Goal: Task Accomplishment & Management: Complete application form

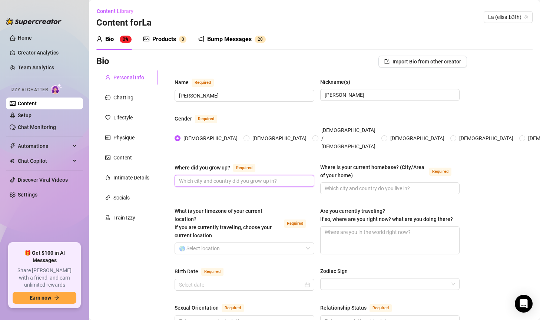
click at [239, 177] on input "Where did you grow up? Required" at bounding box center [243, 181] width 129 height 8
type input "[GEOGRAPHIC_DATA]"
click at [401, 182] on span at bounding box center [390, 188] width 140 height 12
click at [383, 184] on input "Where is your current homebase? (City/Area of your home) Required" at bounding box center [389, 188] width 129 height 8
type input "G"
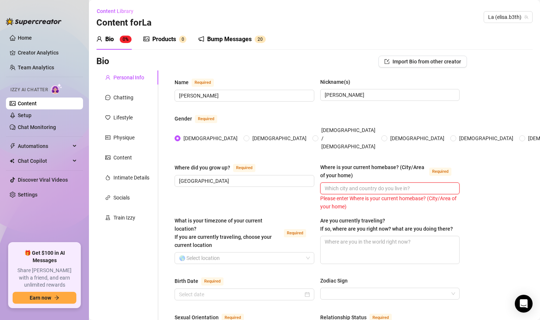
type input "I"
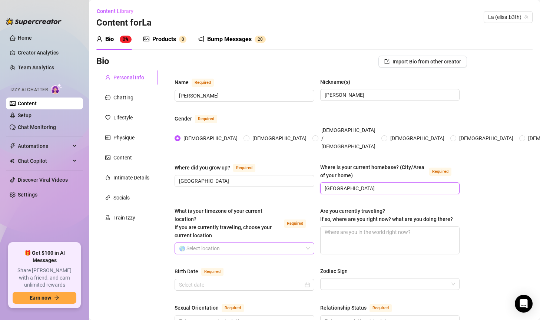
type input "[GEOGRAPHIC_DATA]"
click at [226, 243] on input "What is your timezone of your current location? If you are currently traveling,…" at bounding box center [241, 248] width 124 height 11
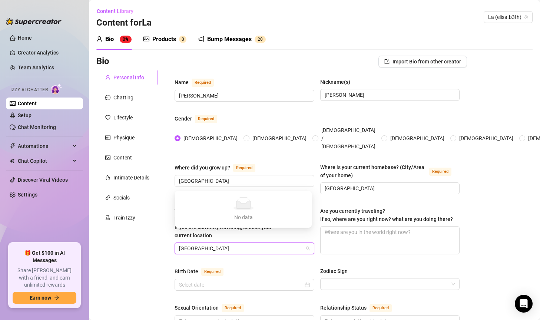
type input "ital"
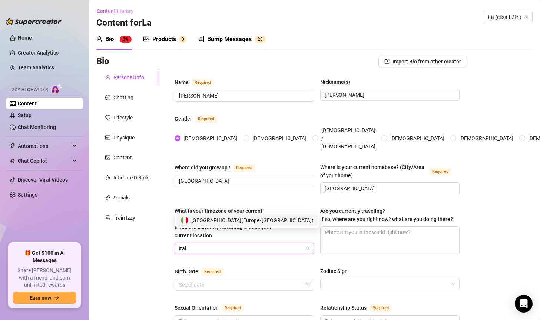
click at [213, 219] on span "[GEOGRAPHIC_DATA] ( [GEOGRAPHIC_DATA]/[GEOGRAPHIC_DATA] )" at bounding box center [252, 220] width 122 height 8
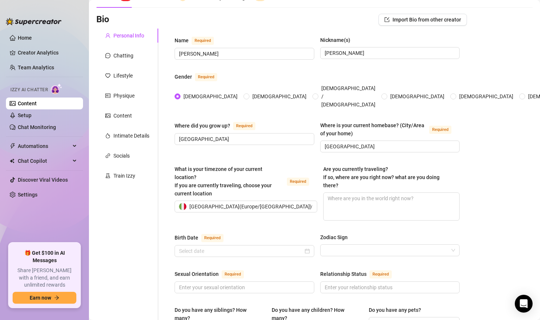
scroll to position [74, 0]
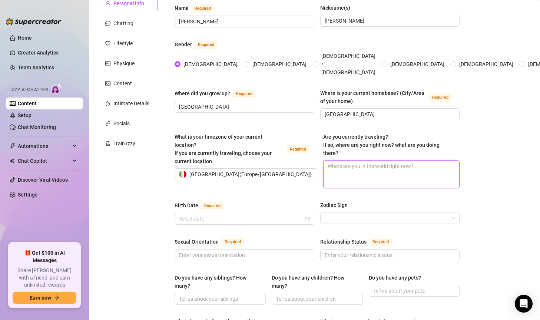
click at [371, 161] on textarea "Are you currently traveling? If so, where are you right now? what are you doing…" at bounding box center [392, 174] width 136 height 27
type textarea "N"
type textarea "No"
click at [249, 215] on input "Birth Date Required" at bounding box center [241, 219] width 124 height 8
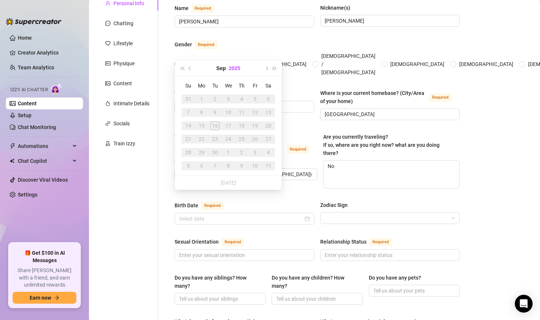
click at [231, 67] on button "2025" at bounding box center [234, 68] width 11 height 15
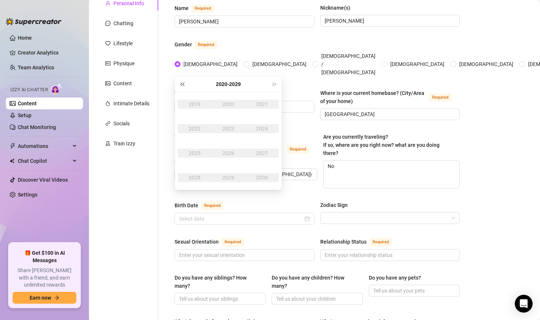
click at [182, 83] on span "Last year (Control + left)" at bounding box center [182, 84] width 4 height 4
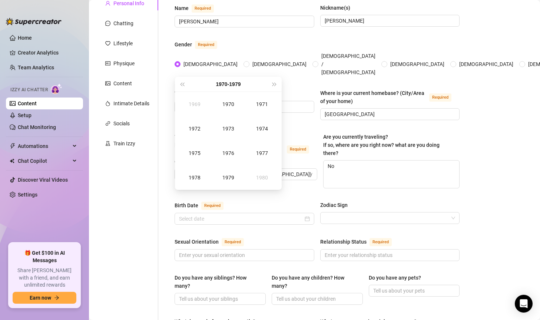
click at [264, 82] on div "[DATE] - [DATE]" at bounding box center [228, 84] width 84 height 15
click at [271, 82] on button "Next year (Control + right)" at bounding box center [275, 84] width 8 height 15
click at [227, 126] on div "1993" at bounding box center [228, 128] width 22 height 9
type input "[DATE]"
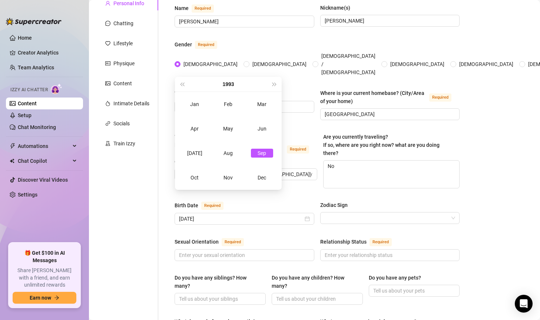
click at [500, 120] on div "Bio Import Bio from other creator Personal Info Chatting Lifestyle Physique Con…" at bounding box center [314, 322] width 436 height 683
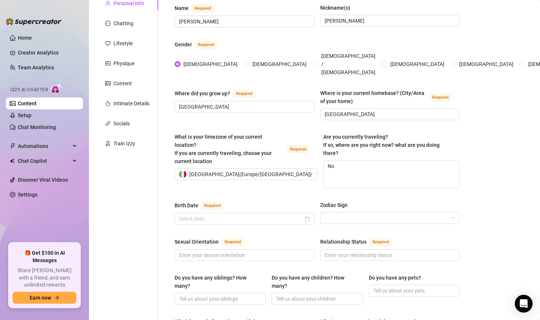
click at [483, 138] on div "Bio Import Bio from other creator Personal Info Chatting Lifestyle Physique Con…" at bounding box center [314, 322] width 436 height 683
click at [216, 215] on input "Birth Date Required" at bounding box center [241, 219] width 124 height 8
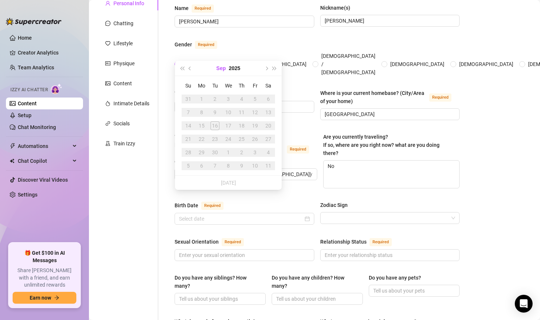
click at [221, 68] on button "Sep" at bounding box center [221, 68] width 10 height 15
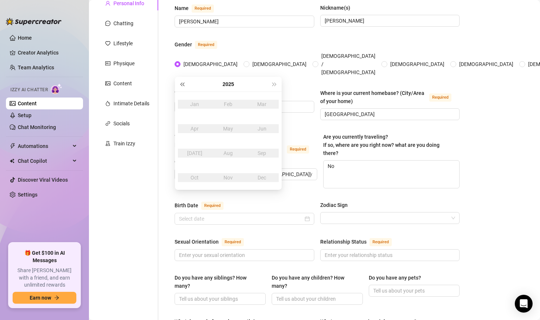
click at [183, 85] on span "Last year (Control + left)" at bounding box center [182, 84] width 4 height 4
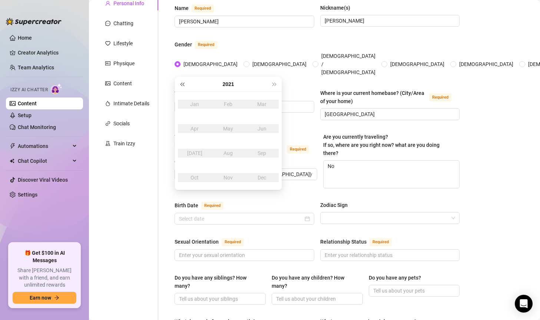
click at [183, 85] on span "Last year (Control + left)" at bounding box center [182, 84] width 4 height 4
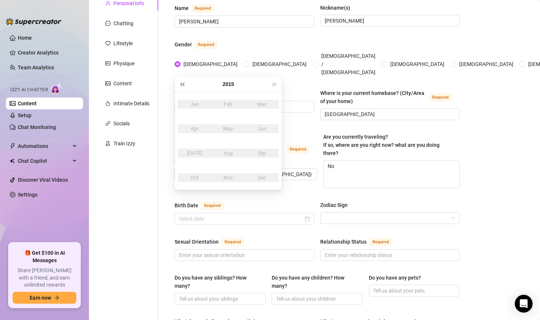
click at [183, 85] on span "Last year (Control + left)" at bounding box center [182, 84] width 4 height 4
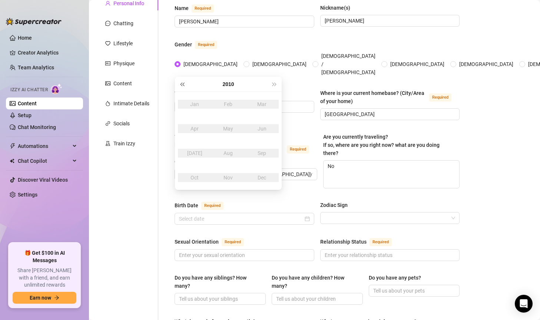
click at [183, 85] on span "Last year (Control + left)" at bounding box center [182, 84] width 4 height 4
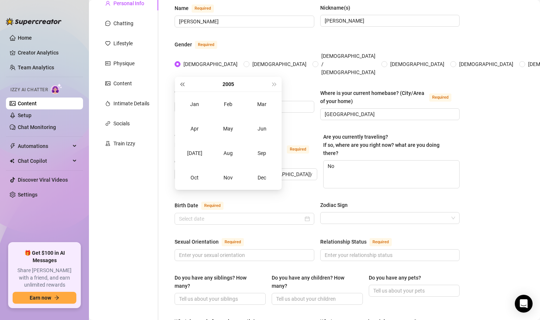
click at [183, 85] on span "Last year (Control + left)" at bounding box center [182, 84] width 4 height 4
click at [184, 86] on span "Last year (Control + left)" at bounding box center [182, 84] width 4 height 4
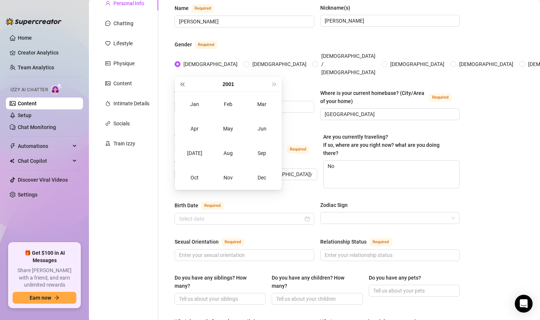
click at [184, 86] on span "Last year (Control + left)" at bounding box center [182, 84] width 4 height 4
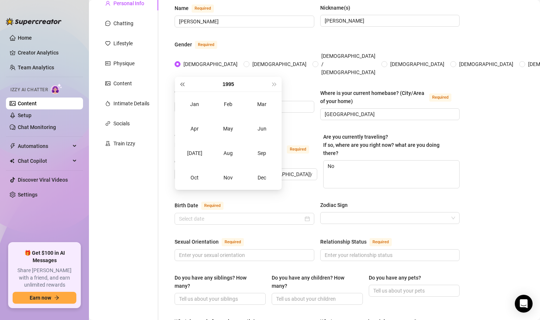
click at [184, 86] on span "Last year (Control + left)" at bounding box center [182, 84] width 4 height 4
click at [274, 85] on span "Next year (Control + right)" at bounding box center [275, 84] width 4 height 4
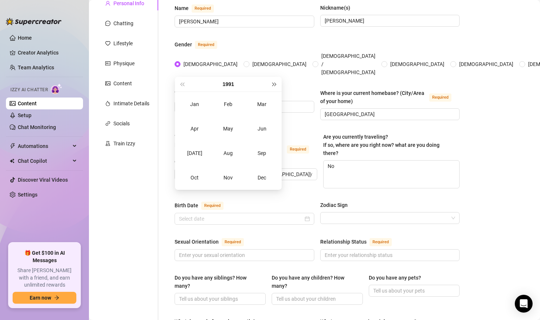
click at [274, 84] on span "Next year (Control + right)" at bounding box center [275, 84] width 4 height 4
click at [196, 152] on div "[DATE]" at bounding box center [194, 153] width 22 height 9
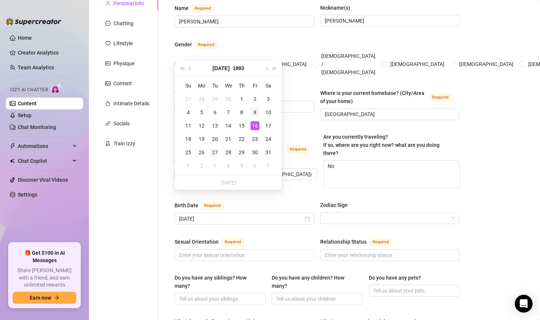
type input "[DATE]"
click at [255, 109] on div "9" at bounding box center [255, 112] width 9 height 9
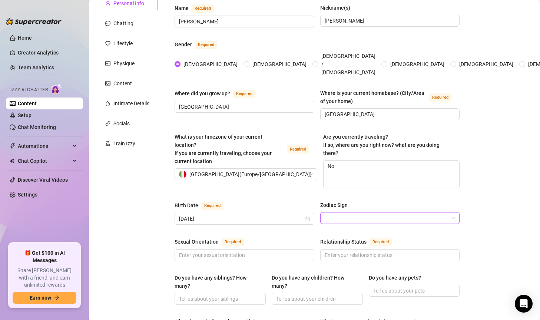
click at [368, 212] on input "Zodiac Sign" at bounding box center [387, 217] width 124 height 11
click at [385, 201] on div "Zodiac Sign" at bounding box center [390, 206] width 140 height 11
click at [393, 212] on input "Zodiac Sign" at bounding box center [387, 217] width 124 height 11
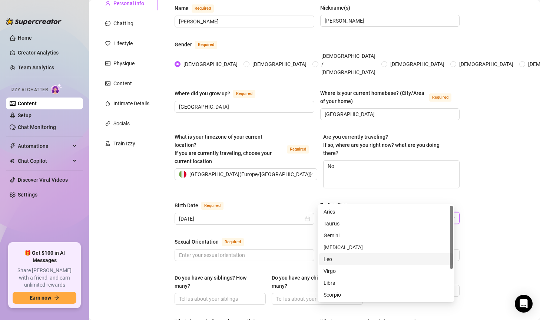
click at [338, 257] on div "Leo" at bounding box center [386, 259] width 125 height 8
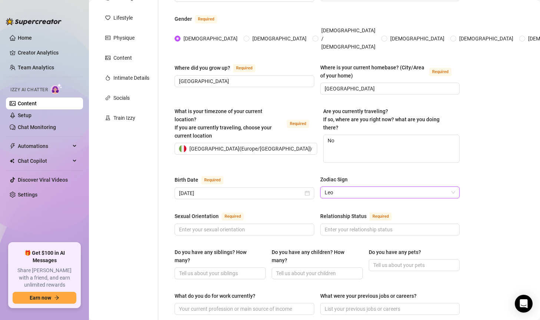
scroll to position [111, 0]
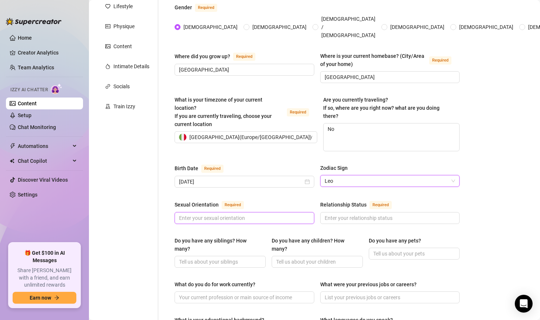
click at [201, 214] on input "Sexual Orientation Required" at bounding box center [243, 218] width 129 height 8
click at [202, 214] on input "Sexual Orientation Required" at bounding box center [243, 218] width 129 height 8
click at [481, 175] on div "Bio Import Bio from other creator Personal Info Chatting Lifestyle Physique Con…" at bounding box center [314, 285] width 436 height 683
click at [194, 214] on input "Sexual Orientation Required" at bounding box center [243, 218] width 129 height 8
type input "E"
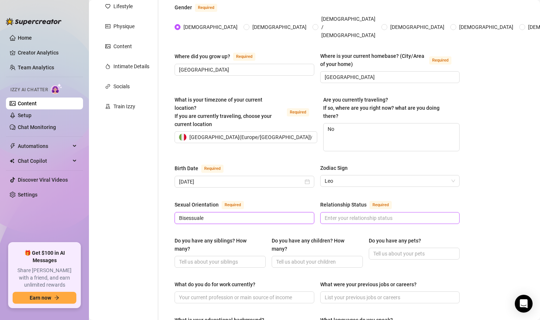
type input "Bisessuale"
click at [368, 214] on input "Relationship Status Required" at bounding box center [389, 218] width 129 height 8
type input "Single"
click at [167, 222] on div "Name Required [PERSON_NAME](s) [PERSON_NAME] Gender Required [DEMOGRAPHIC_DATA]…" at bounding box center [312, 278] width 309 height 638
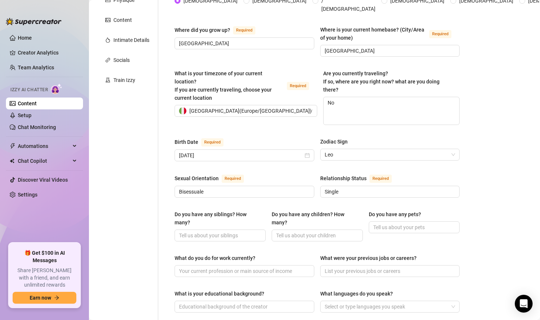
scroll to position [185, 0]
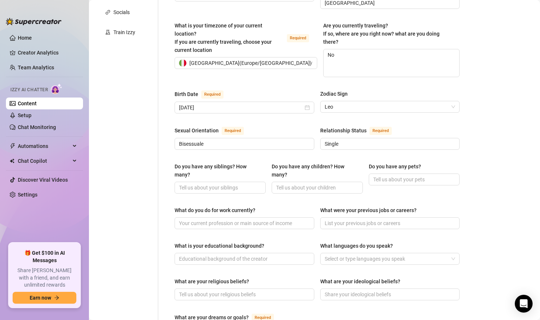
click at [487, 160] on div "Bio Import Bio from other creator Personal Info Chatting Lifestyle Physique Con…" at bounding box center [314, 211] width 436 height 683
click at [211, 219] on input "What do you do for work currently?" at bounding box center [243, 223] width 129 height 8
click at [236, 183] on input "Do you have any siblings? How many?" at bounding box center [219, 187] width 81 height 8
type input "Si, Fratello"
click at [304, 183] on input "Do you have any children? How many?" at bounding box center [316, 187] width 81 height 8
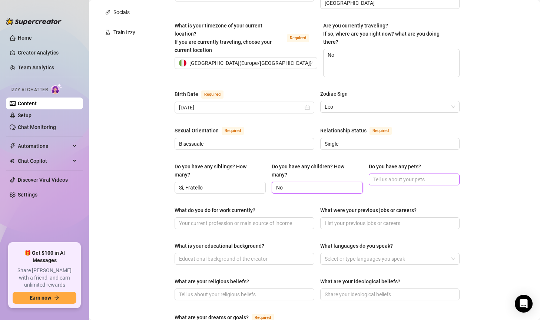
type input "No"
click at [406, 175] on input "Do you have any pets?" at bounding box center [413, 179] width 81 height 8
type input "Y"
type input "Si"
click at [492, 174] on div "Bio Import Bio from other creator Personal Info Chatting Lifestyle Physique Con…" at bounding box center [314, 211] width 436 height 683
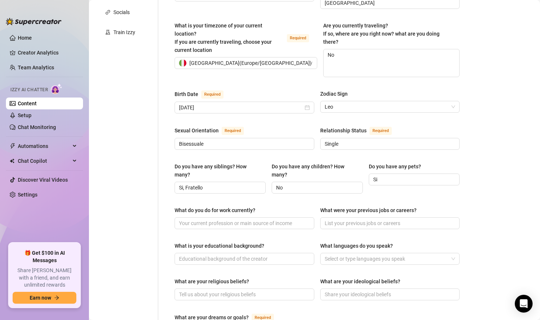
click at [495, 172] on div "Bio Import Bio from other creator Personal Info Chatting Lifestyle Physique Con…" at bounding box center [314, 211] width 436 height 683
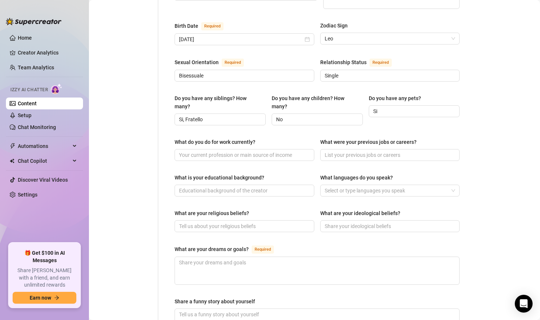
scroll to position [259, 0]
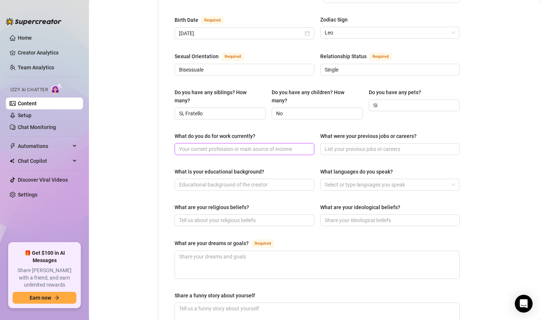
click at [208, 145] on input "What do you do for work currently?" at bounding box center [243, 149] width 129 height 8
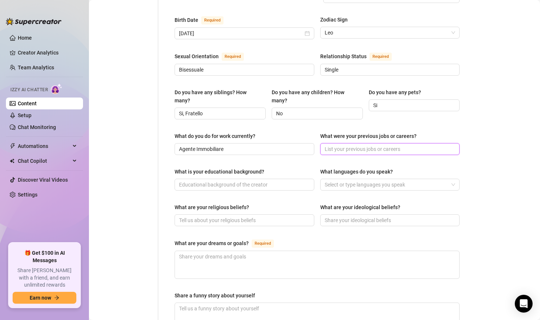
click at [386, 145] on input "What were your previous jobs or careers?" at bounding box center [389, 149] width 129 height 8
click at [492, 176] on div "Bio Import Bio from other creator Personal Info Chatting Lifestyle Physique Con…" at bounding box center [314, 137] width 436 height 683
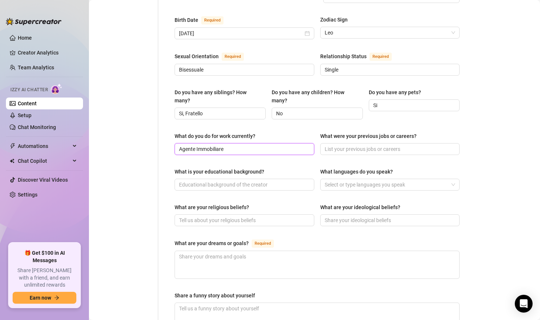
click at [199, 145] on input "Agente Immobiliare" at bounding box center [243, 149] width 129 height 8
paste input "Consulente i"
type input "Consulente immobiliare"
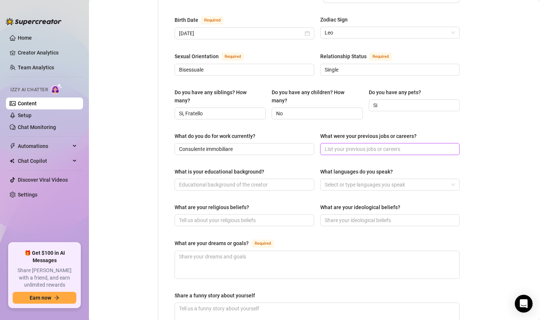
click at [343, 145] on input "What were your previous jobs or careers?" at bounding box center [389, 149] width 129 height 8
click at [467, 139] on div "Bio Import Bio from other creator Personal Info Chatting Lifestyle Physique Con…" at bounding box center [314, 137] width 436 height 683
click at [489, 124] on div "Bio Import Bio from other creator Personal Info Chatting Lifestyle Physique Con…" at bounding box center [314, 137] width 436 height 683
click at [335, 145] on input "What were your previous jobs or careers?" at bounding box center [389, 149] width 129 height 8
paste input "assistente in uno studio legale"
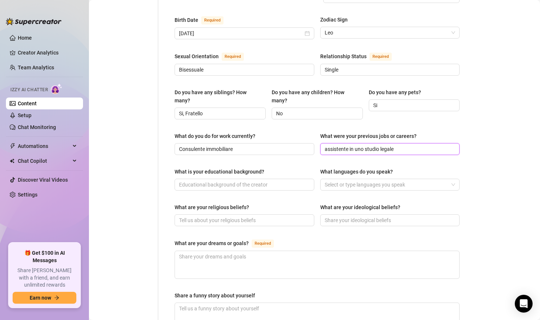
click at [325, 145] on input "assistente in uno studio legale" at bounding box center [389, 149] width 129 height 8
type input "Assistente in uno studio legale"
click at [251, 181] on input "What is your educational background?" at bounding box center [243, 185] width 129 height 8
drag, startPoint x: 524, startPoint y: 133, endPoint x: 518, endPoint y: 131, distance: 6.5
click at [524, 133] on div "Bio Import Bio from other creator Personal Info Chatting Lifestyle Physique Con…" at bounding box center [314, 137] width 436 height 683
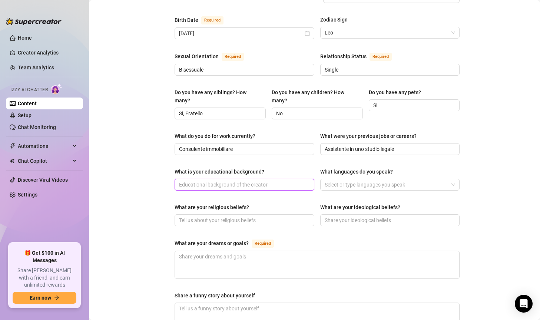
click at [209, 181] on input "What is your educational background?" at bounding box center [243, 185] width 129 height 8
paste input "Diploma di liceo scientifico"
type input "Diploma di liceo scientifico"
click at [385, 179] on div at bounding box center [386, 184] width 129 height 10
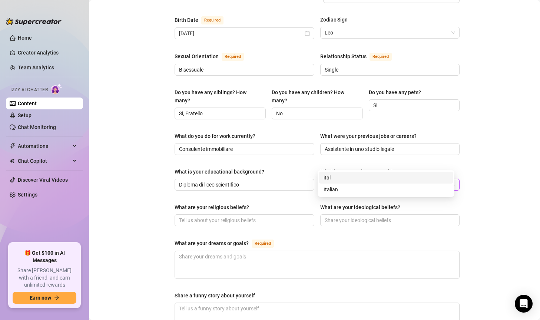
type input "[GEOGRAPHIC_DATA]"
click at [343, 189] on div "Italian" at bounding box center [386, 189] width 125 height 8
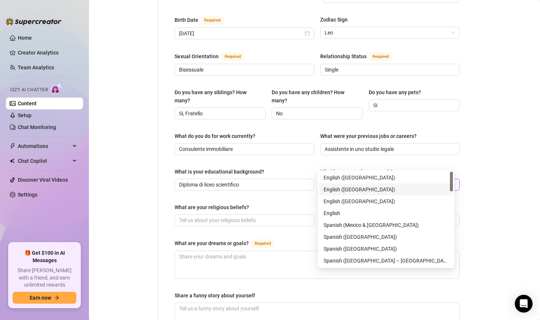
click at [507, 175] on div "Bio Import Bio from other creator Personal Info Chatting Lifestyle Physique Con…" at bounding box center [314, 137] width 436 height 683
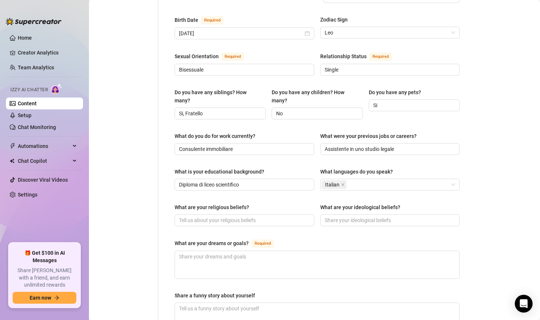
click at [479, 157] on div "Bio Import Bio from other creator Personal Info Chatting Lifestyle Physique Con…" at bounding box center [314, 137] width 436 height 683
click at [194, 216] on input "What are your religious beliefs?" at bounding box center [243, 220] width 129 height 8
paste input "Non praticante"
type input "Non praticante"
click at [356, 216] on input "What are your ideological beliefs?" at bounding box center [389, 220] width 129 height 8
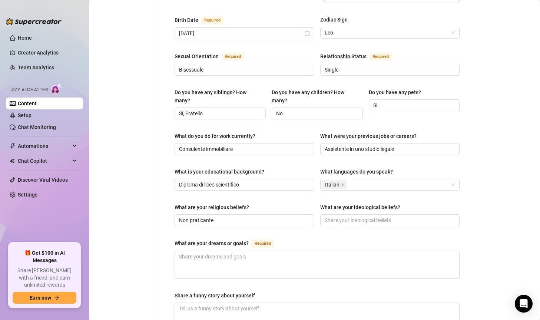
click at [508, 195] on div "Bio Import Bio from other creator Personal Info Chatting Lifestyle Physique Con…" at bounding box center [314, 137] width 436 height 683
click at [476, 195] on div "Bio Import Bio from other creator Personal Info Chatting Lifestyle Physique Con…" at bounding box center [314, 137] width 436 height 683
click at [494, 186] on div "Bio Import Bio from other creator Personal Info Chatting Lifestyle Physique Con…" at bounding box center [314, 137] width 436 height 683
drag, startPoint x: 385, startPoint y: 200, endPoint x: 354, endPoint y: 197, distance: 30.6
click at [384, 216] on input "What are your ideological beliefs?" at bounding box center [389, 220] width 129 height 8
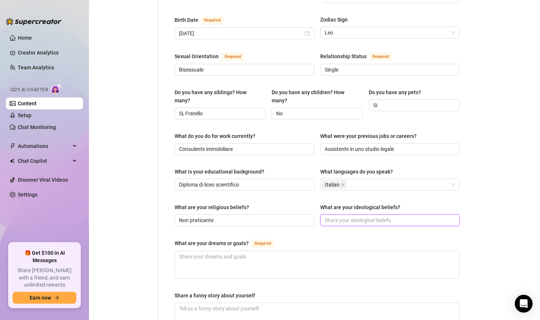
click at [354, 216] on input "What are your ideological beliefs?" at bounding box center [389, 220] width 129 height 8
paste input "Indipendente"
type input "Indipendente"
click at [505, 206] on div "Bio Import Bio from other creator Personal Info Chatting Lifestyle Physique Con…" at bounding box center [314, 137] width 436 height 683
click at [483, 208] on div "Bio Import Bio from other creator Personal Info Chatting Lifestyle Physique Con…" at bounding box center [314, 137] width 436 height 683
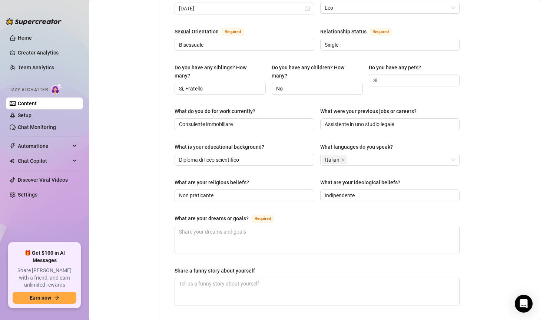
scroll to position [297, 0]
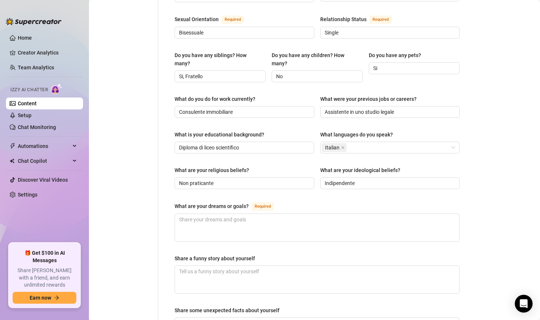
click at [489, 186] on div "Bio Import Bio from other creator Personal Info Chatting Lifestyle Physique Con…" at bounding box center [314, 100] width 436 height 683
click at [372, 214] on textarea "What are your dreams or goals? Required" at bounding box center [317, 227] width 284 height 27
click at [315, 214] on textarea "What are your dreams or goals? Required" at bounding box center [317, 227] width 284 height 27
paste textarea "Creare indipendenza economica con OnlyFans e viaggiare"
type textarea "Creare indipendenza economica con OnlyFans e viaggiare"
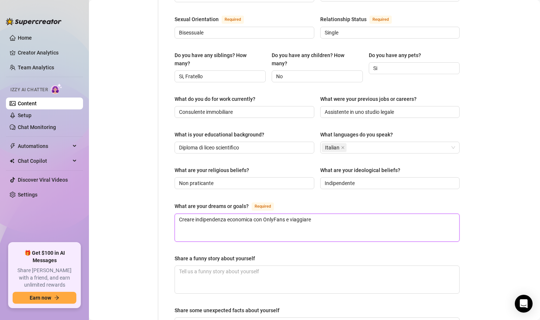
type textarea "Creare indipendenza economica con OnlyFans e viaggiare"
click at [482, 202] on div "Bio Import Bio from other creator Personal Info Chatting Lifestyle Physique Con…" at bounding box center [314, 100] width 436 height 683
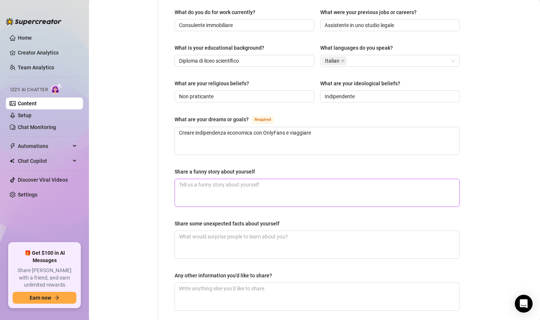
scroll to position [371, 0]
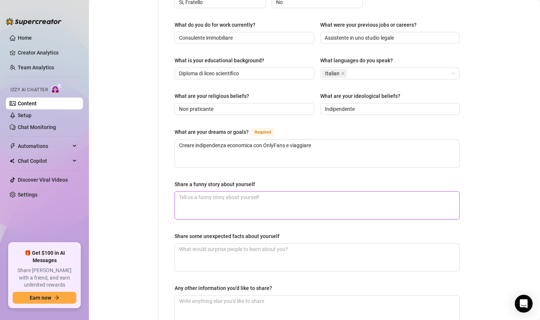
click at [233, 192] on textarea "Share a funny story about yourself" at bounding box center [317, 205] width 284 height 27
click at [487, 183] on div "Bio Import Bio from other creator Personal Info Chatting Lifestyle Physique Con…" at bounding box center [314, 26] width 436 height 683
click at [190, 192] on textarea "Share a funny story about yourself" at bounding box center [317, 205] width 284 height 27
click at [489, 179] on div "Bio Import Bio from other creator Personal Info Chatting Lifestyle Physique Con…" at bounding box center [314, 26] width 436 height 683
click at [273, 244] on textarea "Share some unexpected facts about yourself" at bounding box center [317, 257] width 284 height 27
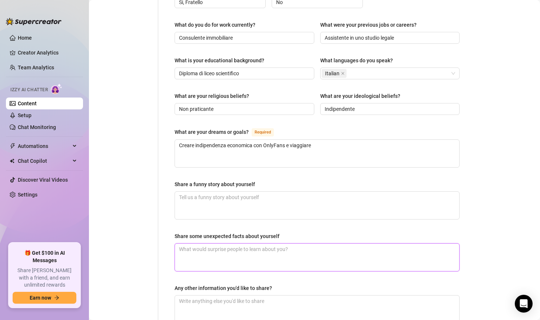
paste textarea "Non bevo caffè ☕ Sono alta solo 1.50 m ma so farmi notare Il mio colore preferi…"
type textarea "Non bevo caffè ☕ Sono alta solo 1.50 m ma so farmi notare Il mio colore preferi…"
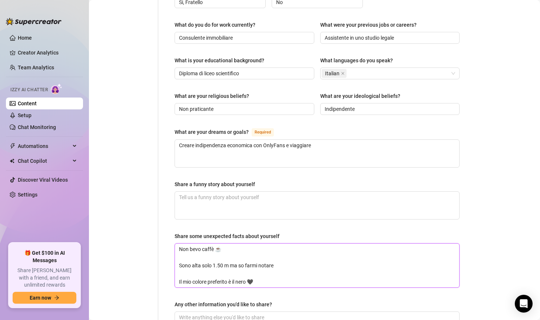
scroll to position [0, 0]
click at [224, 244] on textarea "Non bevo caffè ☕ Sono alta solo 1.50 m ma so farmi notare Il mio colore preferi…" at bounding box center [317, 266] width 284 height 44
type textarea "Non bevo caffè ☕ Sono alta solo 1.5 m ma so farmi notare Il mio colore preferit…"
type textarea "Non bevo caffè ☕ Sono alta solo 1.55 m ma so farmi notare Il mio colore preferi…"
click at [214, 244] on textarea "Non bevo caffè ☕ Sono alta solo 1.55 m ma so farmi notare Il mio colore preferi…" at bounding box center [317, 266] width 284 height 44
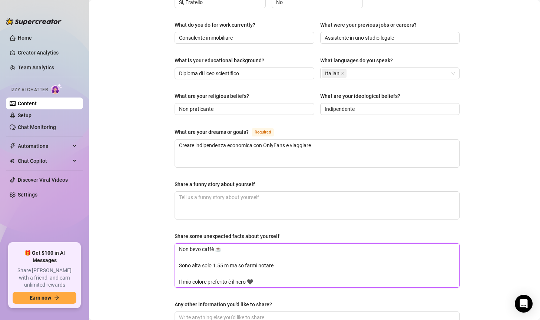
type textarea "Non bevo caffè ☕ Sono alta solo 1.55 m ma so farmi notare Il mio colore preferi…"
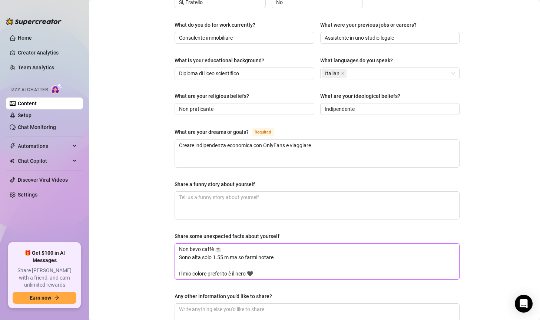
click at [195, 244] on textarea "Non bevo caffè ☕ Sono alta solo 1.55 m ma so farmi notare Il mio colore preferi…" at bounding box center [317, 262] width 284 height 36
type textarea "Non bevo caffè ☕ Sono alta solo 1.55 m ma so farmi notare Il mio colore preferi…"
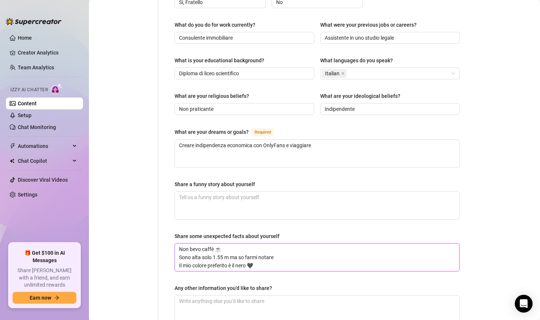
drag, startPoint x: 218, startPoint y: 226, endPoint x: 234, endPoint y: 223, distance: 16.2
click at [234, 244] on textarea "Non bevo caffè ☕ Sono alta solo 1.55 m ma so farmi notare Il mio colore preferi…" at bounding box center [317, 257] width 284 height 27
type textarea "Non bevo caffè Sono alta solo 1.55 m ma so farmi notare Il mio colore preferito…"
drag, startPoint x: 263, startPoint y: 243, endPoint x: 270, endPoint y: 243, distance: 6.7
click at [270, 244] on textarea "Non bevo caffè Sono alta solo 1.55 m ma so farmi notare Il mio colore preferito…" at bounding box center [317, 257] width 284 height 27
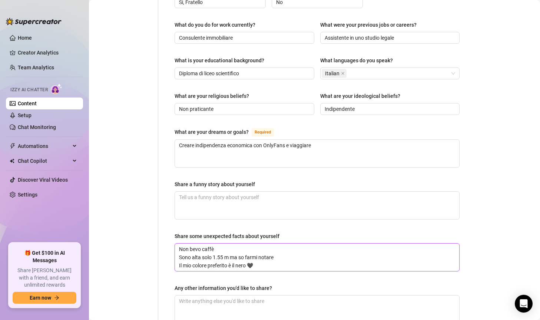
type textarea "Non bevo caffè Sono alta solo 1.55 m ma so farmi notare Il mio colore preferito…"
click at [247, 244] on textarea "Non bevo caffè Sono alta solo 1.55 m ma so farmi notare Il mio colore preferito…" at bounding box center [317, 257] width 284 height 27
type textarea "Non bevo caffè Sono alta solo 1.55 m ma so farmi notare Il mio colore preferito…"
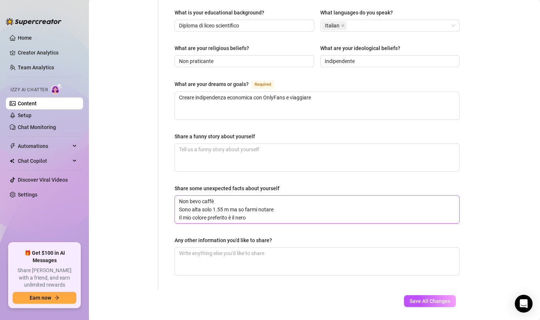
scroll to position [381, 0]
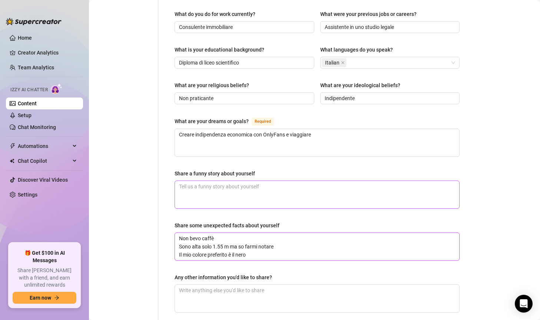
type textarea "Non bevo caffè Sono alta solo 1.55 m ma so farmi notare Il mio colore preferito…"
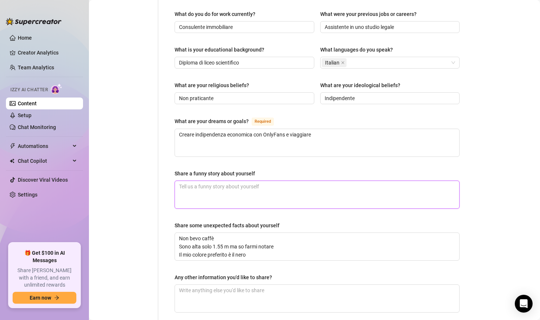
click at [327, 181] on textarea "Share a funny story about yourself" at bounding box center [317, 194] width 284 height 27
click at [475, 113] on div "Bio Import Bio from other creator Personal Info Chatting Lifestyle Physique Con…" at bounding box center [314, 15] width 436 height 683
drag, startPoint x: 179, startPoint y: 112, endPoint x: 356, endPoint y: 110, distance: 176.8
click at [356, 129] on textarea "Creare indipendenza economica con OnlyFans e viaggiare" at bounding box center [317, 142] width 284 height 27
type textarea "V"
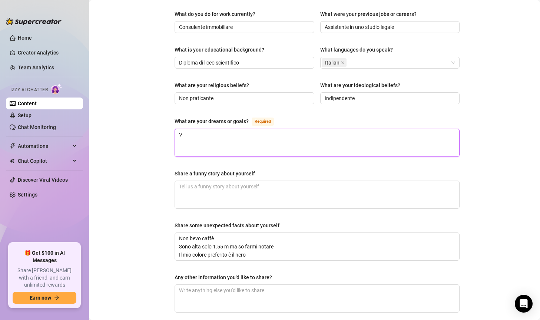
type textarea "Vi"
type textarea "Via"
type textarea "Viag"
type textarea "Viagg"
type textarea "Viaggi"
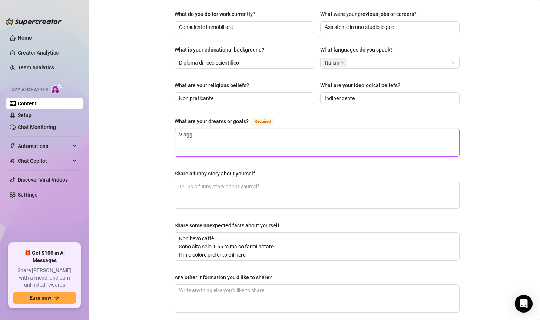
type textarea "Viaggia"
type textarea "Viaggiar"
type textarea "Viaggiare"
click at [452, 146] on div "Name Required [PERSON_NAME](s) [PERSON_NAME] Gender Required [DEMOGRAPHIC_DATA]…" at bounding box center [317, 7] width 285 height 623
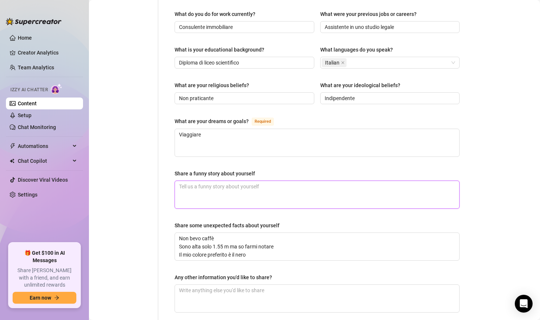
click at [248, 181] on textarea "Share a funny story about yourself" at bounding box center [317, 194] width 284 height 27
paste textarea "Amo la palestra, la pizza e tutto ciò che fa battere il cuore più forte. Su Onl…"
type textarea "Amo la palestra, la pizza e tutto ciò che fa battere il cuore più forte. Su Onl…"
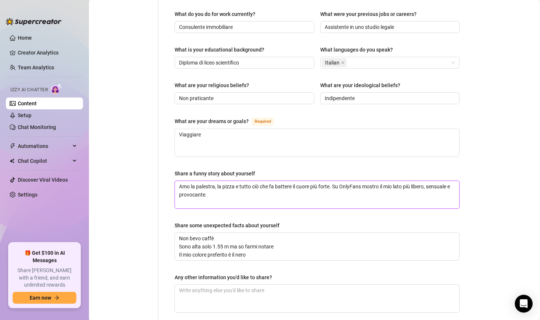
type textarea "Amo la palestra, la pizza e tutto ciò che fa battere il cuore più forte. Su Onl…"
click at [387, 273] on div "Any other information you'd like to share?" at bounding box center [317, 278] width 285 height 11
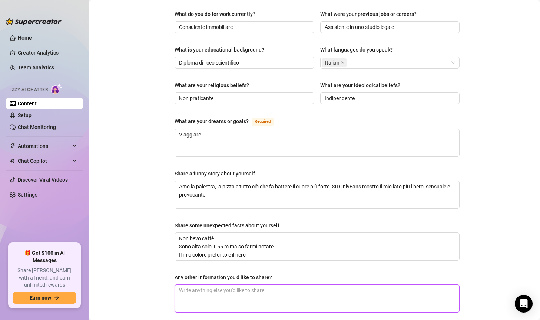
click at [221, 285] on textarea "Any other information you'd like to share?" at bounding box center [317, 298] width 284 height 27
paste textarea "Amo la palestra, la pizza e tutto ciò che fa battere il cuore più forte. Su Onl…"
type textarea "Amo la palestra, la pizza e tutto ciò che fa battere il cuore più forte. Su Onl…"
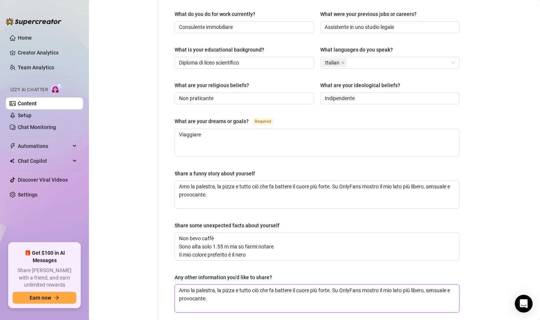
type textarea "Amo la palestra, la pizza e tutto ciò che fa battere il cuore più forte. Su Onl…"
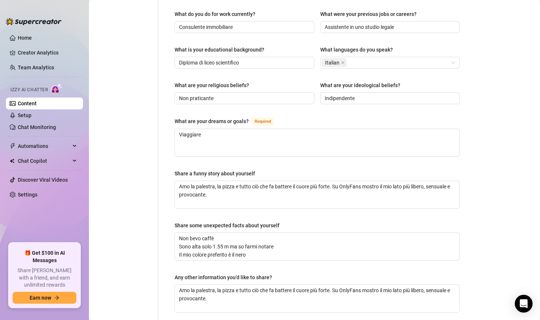
click at [402, 199] on div "Name Required [PERSON_NAME](s) [PERSON_NAME] Gender Required [DEMOGRAPHIC_DATA]…" at bounding box center [317, 7] width 285 height 623
click at [244, 129] on textarea "Viaggiare" at bounding box center [317, 142] width 284 height 27
drag, startPoint x: 179, startPoint y: 164, endPoint x: 241, endPoint y: 178, distance: 63.1
click at [241, 181] on textarea "Amo la palestra, la pizza e tutto ciò che fa battere il cuore più forte. Su Onl…" at bounding box center [317, 194] width 284 height 27
paste textarea "Una volta ero in palestra e i leggings si sono strappati proprio sul lato più “…"
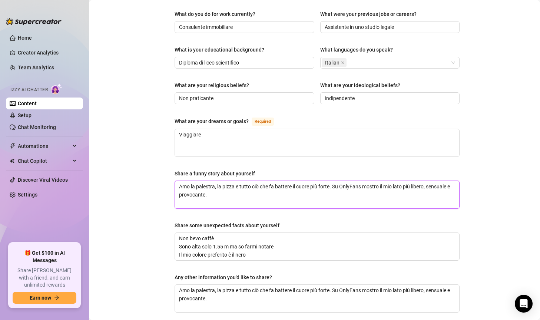
type textarea "Una volta ero in palestra e i leggings si sono strappati proprio sul lato più “…"
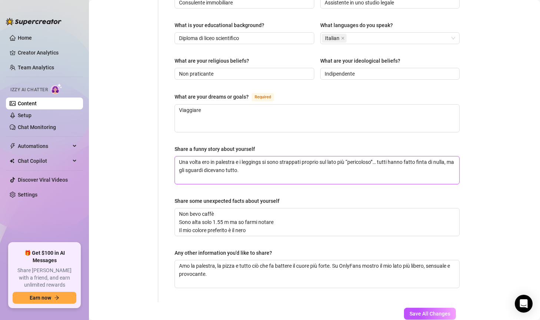
scroll to position [419, 0]
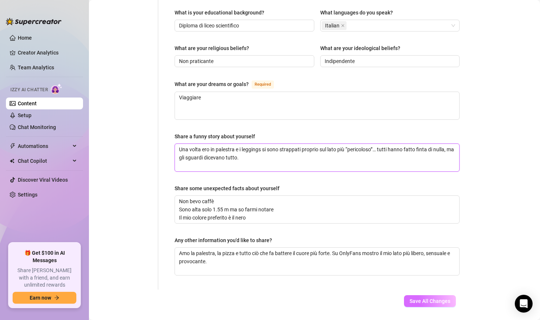
type textarea "Una volta ero in palestra e i leggings si sono strappati proprio sul lato più “…"
click at [421, 298] on span "Save All Changes" at bounding box center [430, 301] width 41 height 6
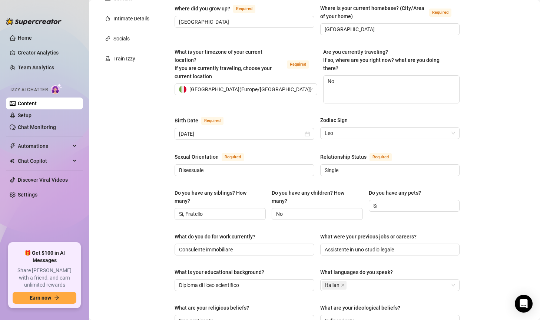
scroll to position [11, 0]
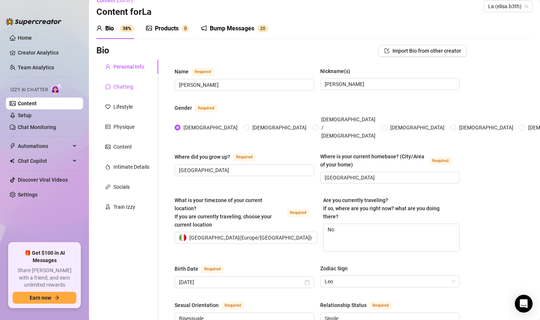
click at [132, 85] on div "Chatting" at bounding box center [123, 87] width 20 height 8
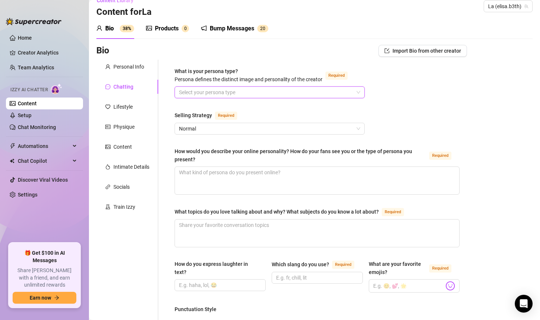
click at [240, 91] on input "What is your persona type? [PERSON_NAME] defines the distinct image and persona…" at bounding box center [266, 92] width 175 height 11
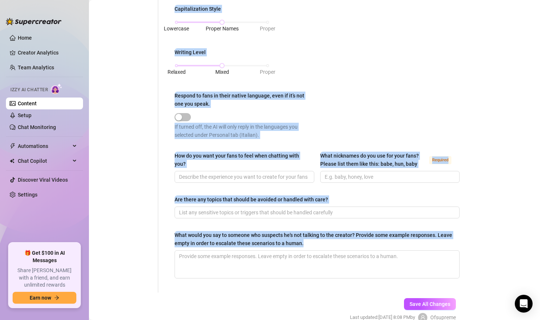
scroll to position [391, 0]
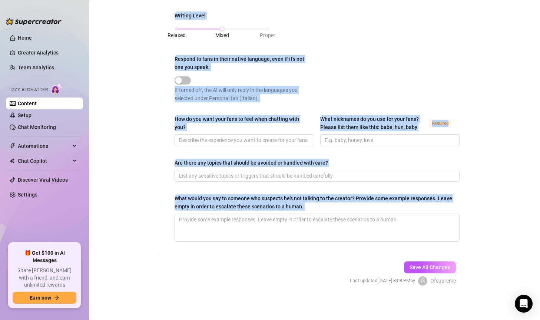
drag, startPoint x: 168, startPoint y: 69, endPoint x: 485, endPoint y: 239, distance: 359.1
copy div "Lore ip dolo sitamet cons? Adipisc elitsed doe temporin utlab etd magnaaliqua e…"
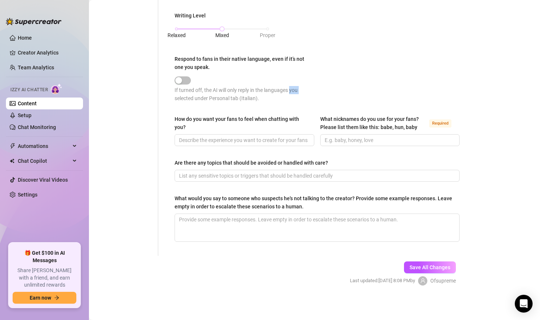
click at [433, 63] on div "Punctuation Style Minimal Casual Proper Capitalization Style Lowercase Proper N…" at bounding box center [317, 17] width 285 height 184
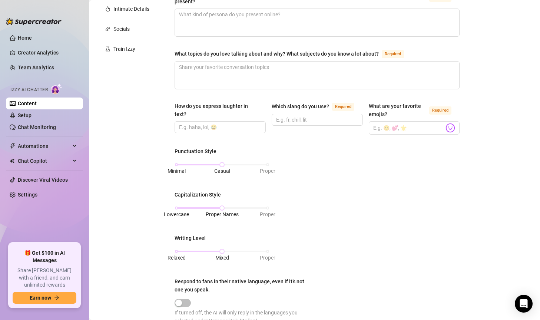
scroll to position [0, 0]
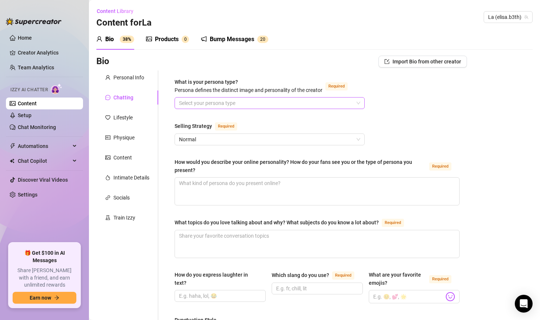
click at [265, 101] on input "What is your persona type? [PERSON_NAME] defines the distinct image and persona…" at bounding box center [266, 102] width 175 height 11
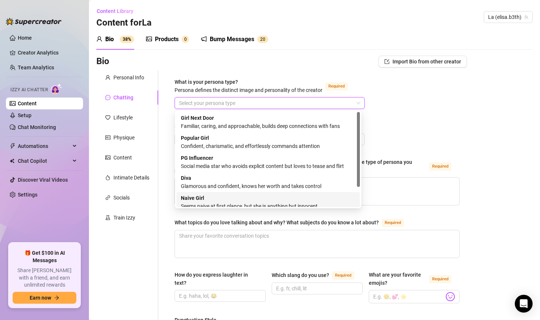
drag, startPoint x: 177, startPoint y: 118, endPoint x: 292, endPoint y: 204, distance: 143.8
click at [292, 205] on div "Girl Next Door Familiar, caring, and approachable, builds deep connections with…" at bounding box center [267, 172] width 183 height 120
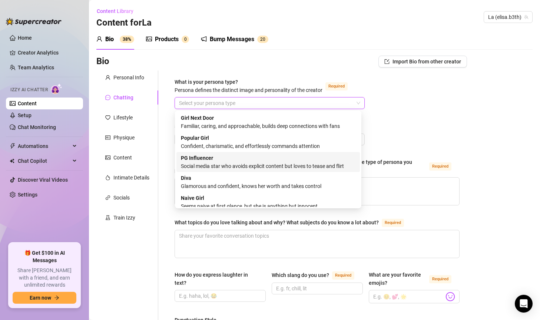
click at [241, 164] on div "Social media star who avoids explicit content but loves to tease and flirt" at bounding box center [268, 166] width 175 height 8
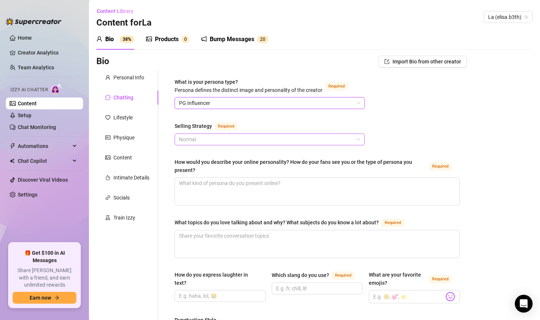
click at [236, 139] on span "Normal" at bounding box center [269, 139] width 181 height 11
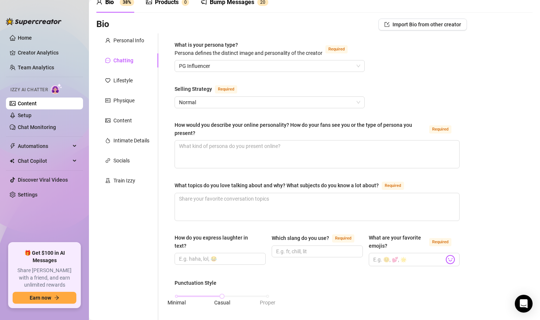
scroll to position [74, 0]
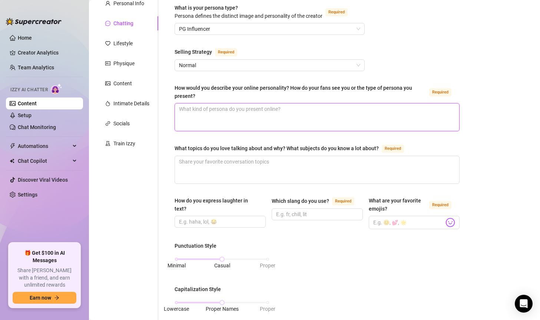
click at [348, 127] on textarea "How would you describe your online personality? How do your fans see you or the…" at bounding box center [317, 116] width 284 height 27
paste textarea "Romantica, sexy, un po’ misteriosa. I fan mi vedono come una [PERSON_NAME] ma a…"
type textarea "Romantica, sexy, un po’ misteriosa. I fan mi vedono come una [PERSON_NAME] ma a…"
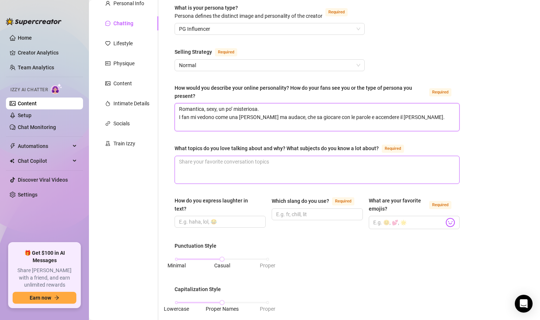
type textarea "Romantica, sexy, un po’ misteriosa. I fan mi vedono come una [PERSON_NAME] ma a…"
click at [212, 160] on textarea "What topics do you love talking about and why? What subjects do you know a lot …" at bounding box center [317, 169] width 284 height 27
drag, startPoint x: 417, startPoint y: 172, endPoint x: 400, endPoint y: 168, distance: 17.1
click at [417, 172] on textarea "What topics do you love talking about and why? What subjects do you know a lot …" at bounding box center [317, 169] width 284 height 27
paste textarea "Seduzione, relazioni e fantasia → perché amo giocare con l’immaginazione. 💪 Fit…"
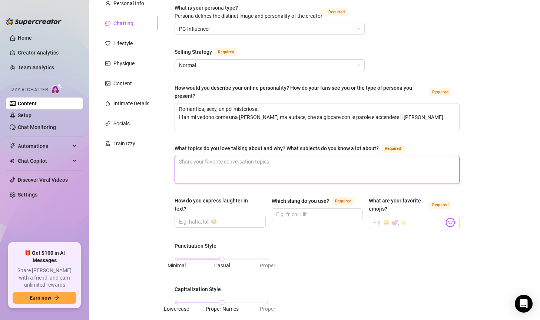
type textarea "Seduzione, relazioni e fantasia → perché amo giocare con l’immaginazione. 💪 Fit…"
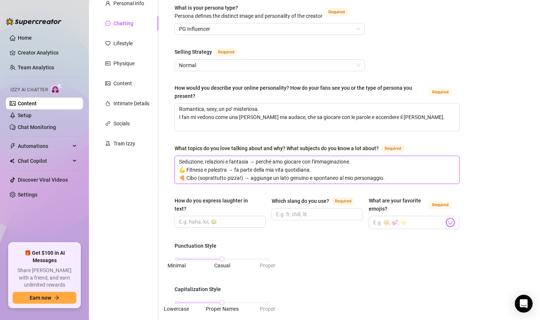
click at [188, 168] on textarea "Seduzione, relazioni e fantasia → perché amo giocare con l’immaginazione. 💪 Fit…" at bounding box center [317, 169] width 284 height 27
type textarea "Seduzione, relazioni e fantasia → perché amo giocare con l’immaginazione. 💪Fitn…"
type textarea "Seduzione, relazioni e fantasia → perché amo giocare con l’immaginazione. Fitne…"
click at [187, 175] on textarea "Seduzione, relazioni e fantasia → perché amo giocare con l’immaginazione. Fitne…" at bounding box center [317, 169] width 284 height 27
type textarea "Seduzione, relazioni e fantasia → perché amo giocare con l’immaginazione. Fitne…"
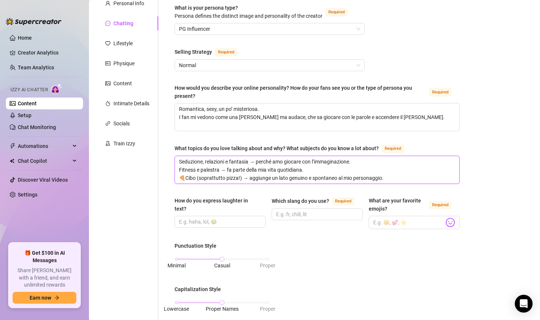
type textarea "Seduzione, relazioni e fantasia → perché amo giocare con l’immaginazione. Fitne…"
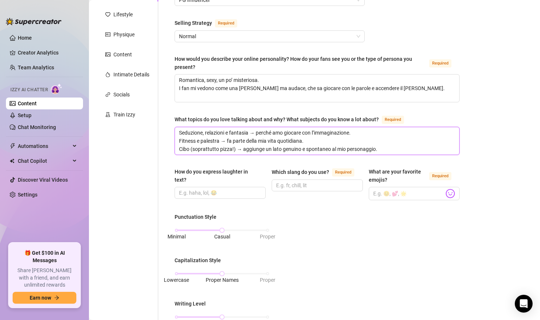
scroll to position [148, 0]
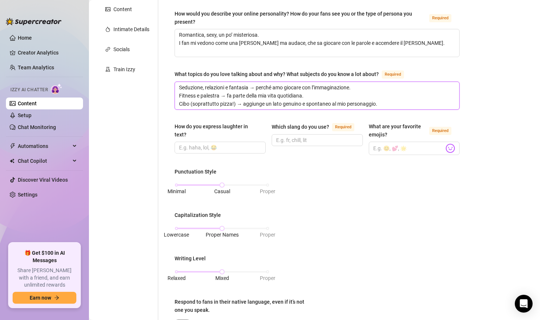
type textarea "Seduzione, relazioni e fantasia → perché amo giocare con l’immaginazione. Fitne…"
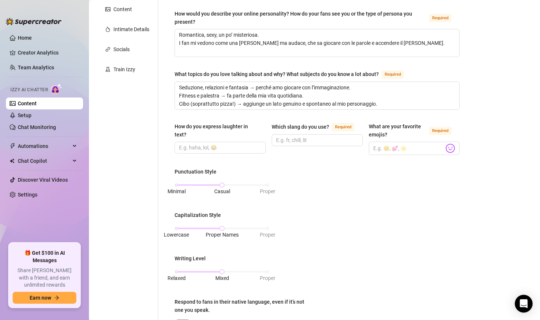
click at [400, 184] on div "Punctuation Style Minimal Casual Proper Capitalization Style Lowercase Proper N…" at bounding box center [317, 260] width 285 height 184
click at [212, 146] on input "How do you express laughter in text?" at bounding box center [219, 147] width 81 height 8
paste input "😏🔥"
type input "😏🔥"
click at [300, 144] on input "Which slang do you use? Required" at bounding box center [316, 140] width 81 height 8
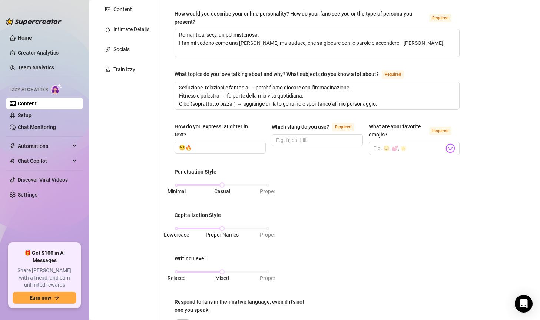
drag, startPoint x: 343, startPoint y: 200, endPoint x: 339, endPoint y: 196, distance: 6.3
click at [343, 200] on div "Punctuation Style Minimal Casual Proper Capitalization Style Lowercase Proper N…" at bounding box center [317, 260] width 285 height 184
click at [284, 144] on input "Which slang do you use? Required" at bounding box center [316, 140] width 81 height 8
paste input "tesoro"
type input "tesoro"
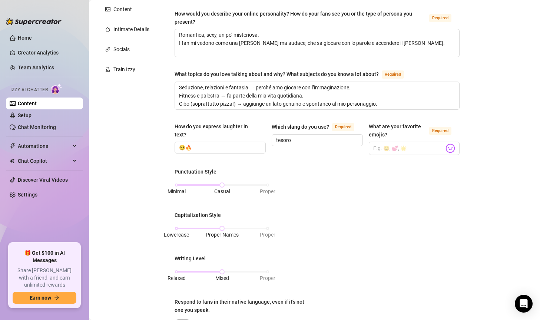
click at [420, 208] on div "Punctuation Style Minimal Casual Proper Capitalization Style Lowercase Proper N…" at bounding box center [317, 260] width 285 height 184
click at [374, 149] on input "What are your favorite emojis? Required" at bounding box center [408, 148] width 71 height 10
paste input "💋 😏 🔥 🖤 🍑 👅 😘"
type input "💋 😏 🔥 🖤 🍑 👅 😘"
click at [437, 185] on div "Punctuation Style Minimal Casual Proper Capitalization Style Lowercase Proper N…" at bounding box center [317, 260] width 285 height 184
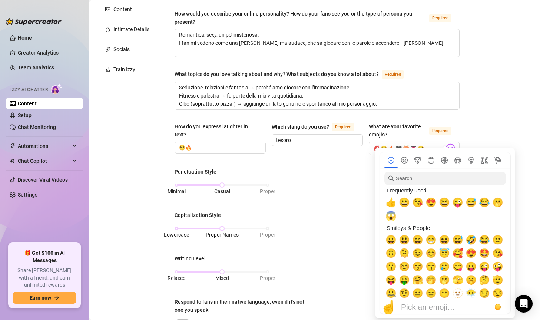
click at [446, 149] on div at bounding box center [445, 233] width 139 height 170
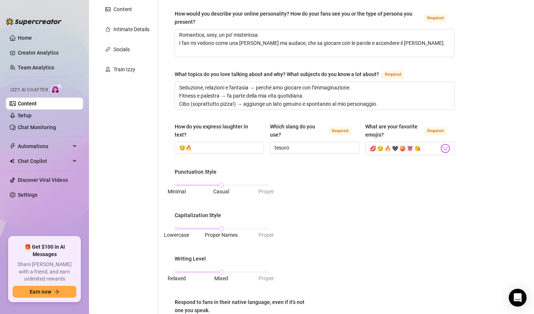
click at [491, 123] on div "Bio Import Bio from other creator Personal Info Chatting Lifestyle Physique Con…" at bounding box center [311, 224] width 430 height 634
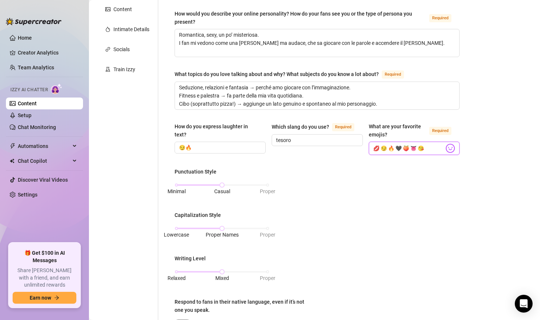
click at [385, 146] on input "💋 😏 🔥 🖤 🍑 👅 😘" at bounding box center [408, 148] width 71 height 10
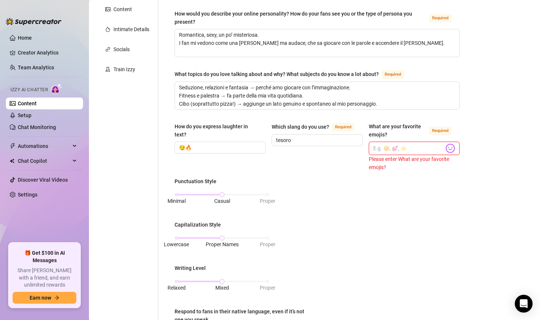
paste input "💋 😏 🔥 🖤 🍑 👅 😘"
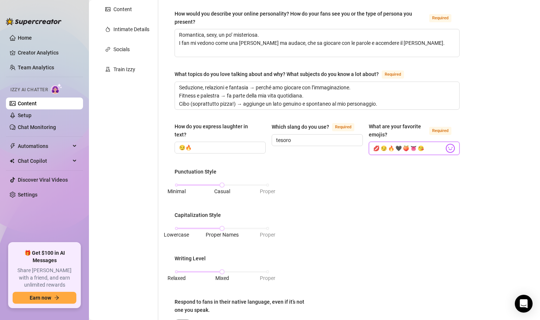
click at [381, 146] on input "💋 😏 🔥 🖤 🍑 👅 😘" at bounding box center [408, 148] width 71 height 10
click at [388, 146] on input "💋,😏 🔥 🖤 🍑 👅 😘" at bounding box center [408, 148] width 71 height 10
click at [395, 145] on input "💋,😏,🔥 🖤 🍑 👅 😘" at bounding box center [408, 148] width 71 height 10
click at [404, 147] on input "💋,😏,🔥,🖤 🍑 👅 😘" at bounding box center [408, 148] width 71 height 10
click at [393, 146] on input "💋,😏,🔥,🖤 🍑 👅 😘" at bounding box center [408, 148] width 71 height 10
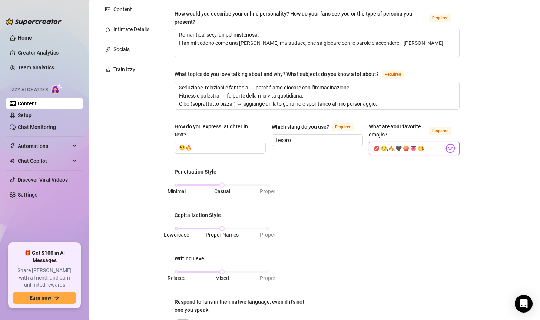
click at [404, 152] on input "💋,😏,🔥,🖤 🍑 👅 😘" at bounding box center [408, 148] width 71 height 10
click at [411, 144] on input "💋,😏,🔥,🖤,🍑 👅 😘" at bounding box center [408, 148] width 71 height 10
click at [421, 146] on input "💋,😏,🔥,🖤,🍑,👅 😘" at bounding box center [408, 148] width 71 height 10
type input "💋,😏,🔥,🖤,🍑,👅,😘"
click at [513, 149] on div "Bio Import Bio from other creator Personal Info Chatting Lifestyle Physique Con…" at bounding box center [314, 224] width 436 height 634
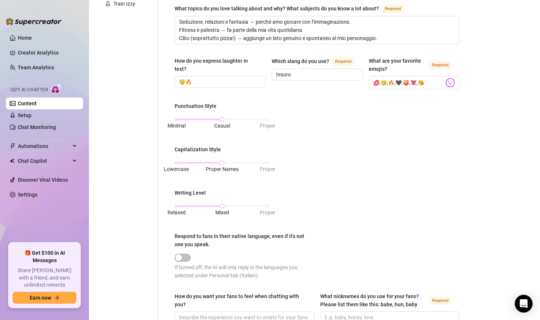
scroll to position [222, 0]
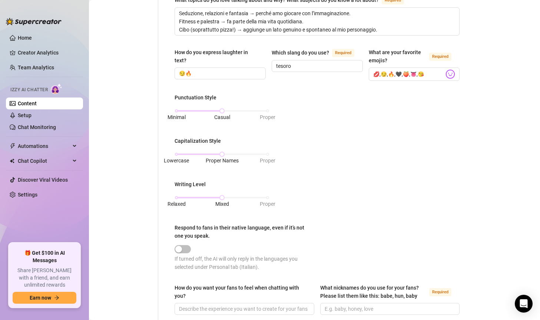
click at [460, 167] on div "What is your persona type? [PERSON_NAME] defines the distinct image and persona…" at bounding box center [317, 136] width 300 height 576
click at [425, 186] on div "Punctuation Style Minimal Casual Proper Capitalization Style Lowercase Proper N…" at bounding box center [317, 185] width 285 height 184
click at [397, 140] on div "Punctuation Style Minimal Casual Proper Capitalization Style Lowercase Proper N…" at bounding box center [317, 185] width 285 height 184
click at [411, 189] on div "Punctuation Style Minimal Casual Proper Capitalization Style Lowercase Proper N…" at bounding box center [317, 185] width 285 height 184
click at [177, 197] on div "Relaxed Mixed Proper" at bounding box center [221, 197] width 91 height 4
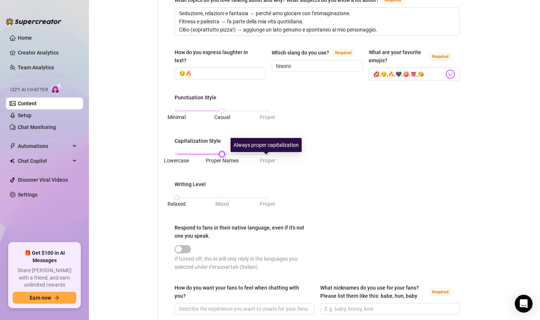
click at [265, 153] on div "Lowercase Proper Names Proper" at bounding box center [221, 154] width 91 height 4
click at [404, 244] on div "Punctuation Style Minimal Casual Proper Capitalization Style Lowercase Proper N…" at bounding box center [317, 185] width 285 height 184
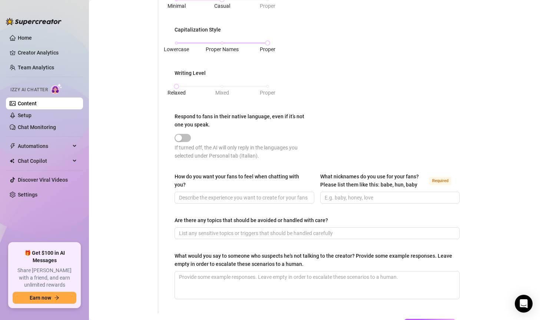
scroll to position [391, 0]
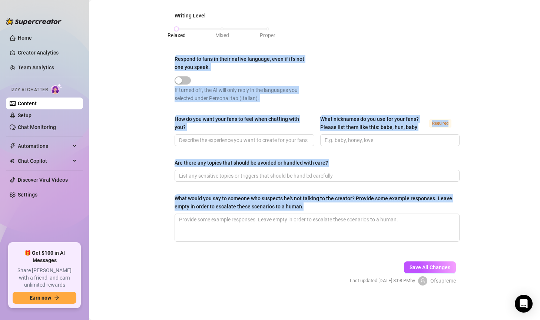
drag, startPoint x: 175, startPoint y: 58, endPoint x: 416, endPoint y: 212, distance: 286.2
copy div "Respond to fans in their native language, even if it’s not one you speak. If tu…"
click at [390, 73] on div "Punctuation Style Minimal Casual Proper Capitalization Style Lowercase Proper N…" at bounding box center [317, 17] width 285 height 184
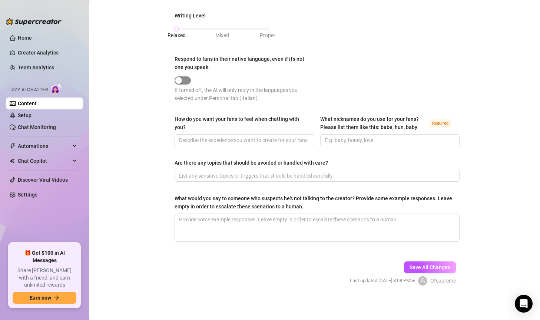
click at [189, 79] on span "button" at bounding box center [183, 80] width 16 height 8
click at [267, 137] on input "How do you want your fans to feel when chatting with you?" at bounding box center [243, 140] width 129 height 8
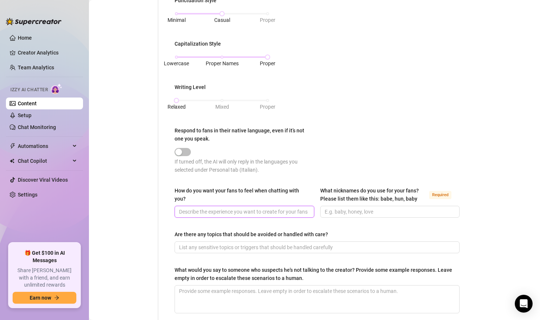
scroll to position [317, 0]
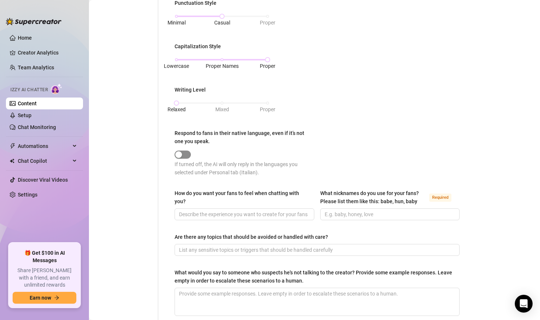
click at [179, 153] on div "button" at bounding box center [178, 154] width 7 height 7
click at [181, 153] on div "button" at bounding box center [178, 154] width 7 height 7
click at [180, 152] on div "button" at bounding box center [178, 154] width 7 height 7
click at [189, 153] on span "button" at bounding box center [183, 155] width 16 height 8
click at [204, 214] on input "How do you want your fans to feel when chatting with you?" at bounding box center [243, 214] width 129 height 8
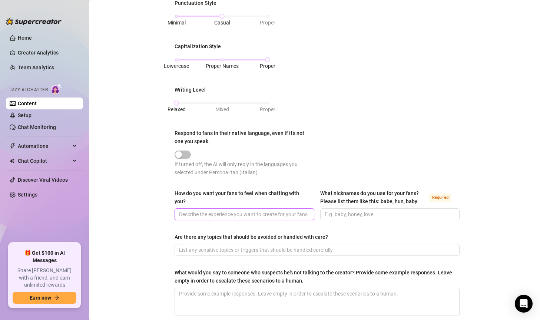
paste input "Desiderati, coccolati, speciali… come se ogni messaggio fosse scritto solo per …"
type input "Desiderati, coccolati, speciali… come se ogni messaggio fosse scritto solo per …"
click at [370, 211] on input "What nicknames do you use for your fans? Please list them like this: babe, hun,…" at bounding box center [389, 214] width 129 height 8
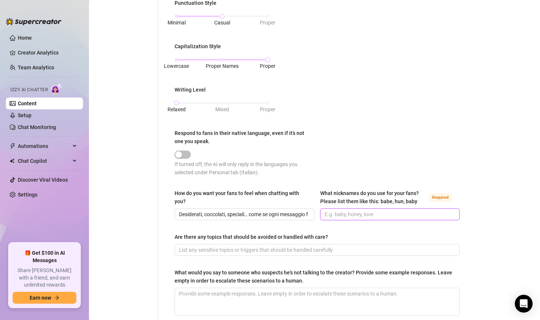
click at [332, 212] on input "What nicknames do you use for your fans? Please list them like this: babe, hun,…" at bounding box center [389, 214] width 129 height 8
type input "t"
type input "Tesoro, porcellino"
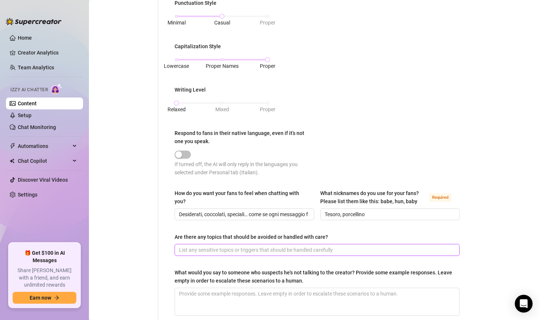
click at [312, 251] on input "Are there any topics that should be avoided or handled with care?" at bounding box center [316, 250] width 275 height 8
paste input "Incontri reali / dati personali 🚫 Politica 🚫 Religione 🚫 Soldi o pagamenti fuor…"
drag, startPoint x: 249, startPoint y: 248, endPoint x: 253, endPoint y: 248, distance: 4.1
click at [253, 248] on input "Incontri reali / dati personali 🚫 Politica 🚫 Religione 🚫 Soldi o pagamenti fuor…" at bounding box center [316, 250] width 275 height 8
click at [272, 248] on input "Incontri reali / dati personali, Politica 🚫 Religione 🚫 Soldi o pagamenti fuori…" at bounding box center [316, 250] width 275 height 8
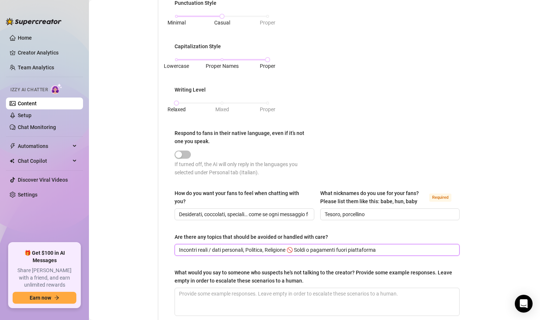
click at [297, 247] on input "Incontri reali / dati personali, Politica, Religione 🚫 Soldi o pagamenti fuori …" at bounding box center [316, 250] width 275 height 8
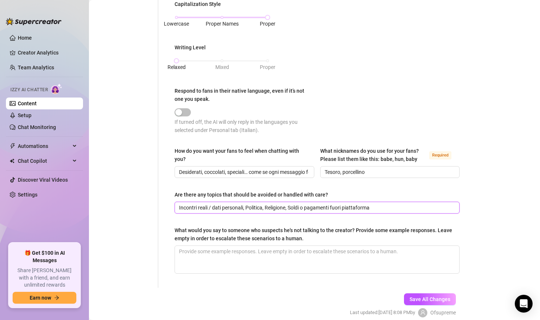
scroll to position [391, 0]
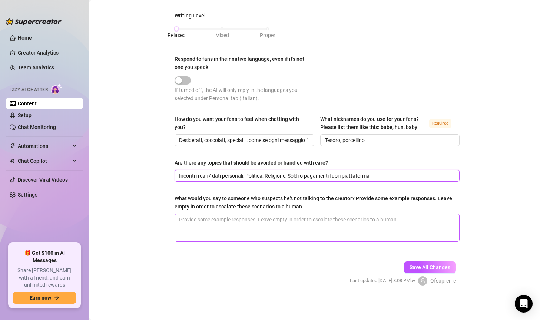
type input "Incontri reali / dati personali, Politica, Religione, Soldi o pagamenti fuori p…"
click at [290, 220] on textarea "What would you say to someone who suspects he's not talking to the creator? Pro…" at bounding box center [317, 227] width 284 height 27
click at [443, 265] on span "Save All Changes" at bounding box center [430, 267] width 41 height 6
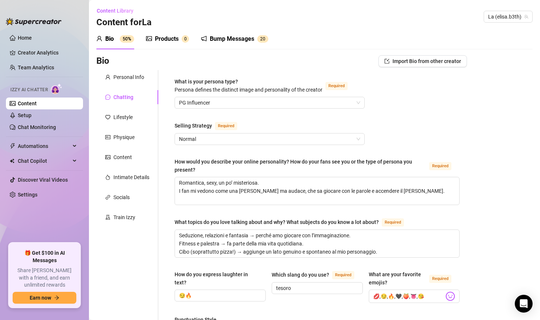
scroll to position [0, 0]
click at [380, 296] on input "💋,😏,🔥,🖤,🍑,👅,😘" at bounding box center [408, 297] width 71 height 10
click at [388, 295] on input "💋, 😏,🔥,🖤,🍑,👅,😘" at bounding box center [408, 297] width 71 height 10
click at [398, 294] on input "💋, 😏, 🔥,🖤,🍑,👅,😘" at bounding box center [408, 297] width 71 height 10
click at [407, 295] on input "💋, 😏, 🔥, 🖤,🍑,👅,😘" at bounding box center [408, 297] width 71 height 10
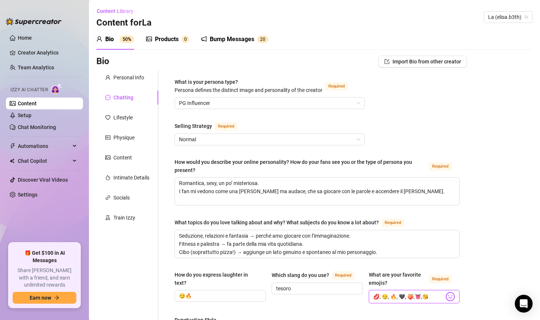
click at [417, 295] on input "💋, 😏, 🔥, 🖤, 🍑,👅,😘" at bounding box center [408, 297] width 71 height 10
click at [426, 296] on input "💋, 😏, 🔥, 🖤, 🍑, 👅,😘" at bounding box center [408, 297] width 71 height 10
type input "💋, 😏, 🔥, 🖤, 🍑, 👅, 😘"
click at [126, 113] on div "Lifestyle" at bounding box center [122, 117] width 19 height 8
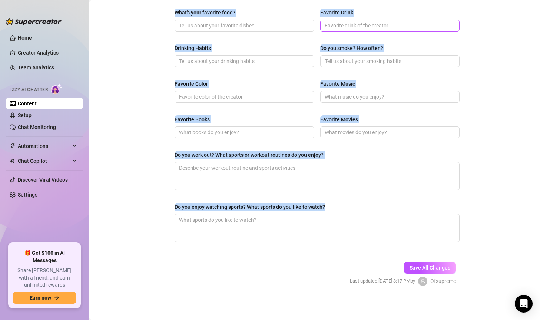
scroll to position [314, 0]
drag, startPoint x: 172, startPoint y: 81, endPoint x: 485, endPoint y: 224, distance: 344.6
click at [485, 224] on div "Bio Import Bio from other creator Personal Info Chatting Lifestyle Physique Con…" at bounding box center [314, 19] width 436 height 557
copy div "What are your hobbies and interests? What do you enjoy about them? Required Wha…"
click at [409, 149] on div "What are your hobbies and interests? What do you enjoy about them? Required Wha…" at bounding box center [317, 5] width 285 height 485
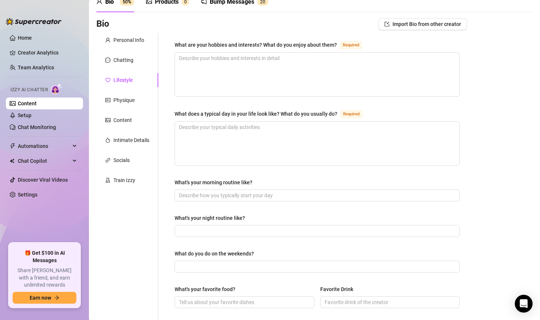
scroll to position [0, 0]
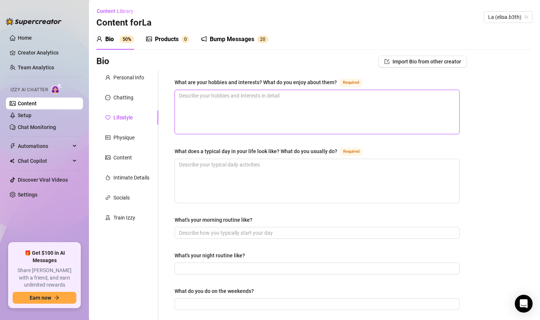
click at [239, 99] on textarea "What are your hobbies and interests? What do you enjoy about them? Required" at bounding box center [317, 112] width 284 height 44
paste textarea "Amo la palestra 💪 perché mi fa sentire forte e sicura. Mi piace uscire a cena, …"
type textarea "Amo la palestra 💪 perché mi fa sentire forte e sicura. Mi piace uscire a cena, …"
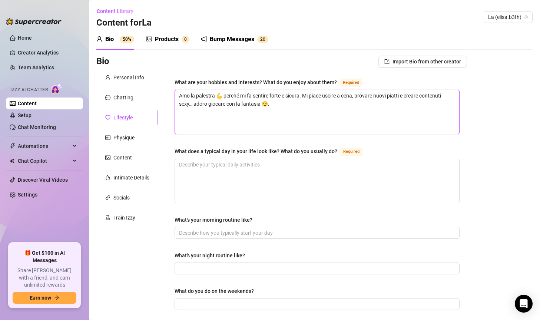
type textarea "Amo la palestra 💪 perché mi fa sentire forte e sicura. Mi piace uscire a cena, …"
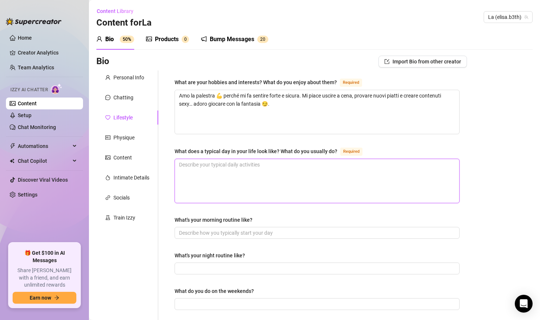
click at [278, 171] on textarea "What does a typical day in your life look like? What do you usually do? Required" at bounding box center [317, 181] width 284 height 44
paste textarea "[PERSON_NAME] allenamento, poi lavoro come consulente immobiliare. La sera rela…"
type textarea "[PERSON_NAME] allenamento, poi lavoro come consulente immobiliare. La sera rela…"
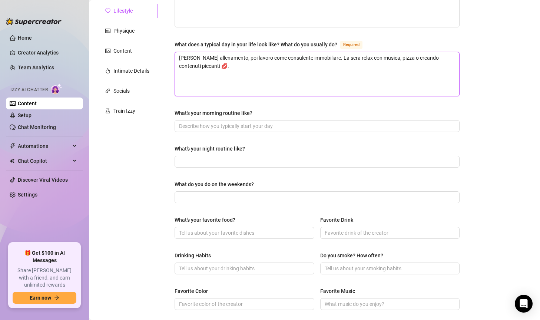
scroll to position [111, 0]
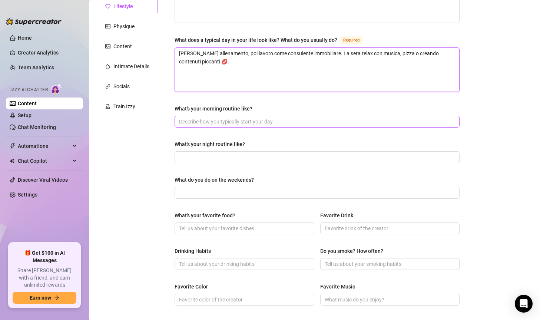
type textarea "[PERSON_NAME] allenamento, poi lavoro come consulente immobiliare. La sera rela…"
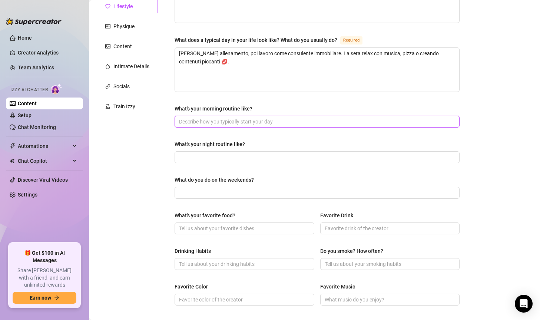
click at [219, 123] on input "What's your morning routine like?" at bounding box center [316, 122] width 275 height 8
click at [268, 121] on input "What's your morning routine like?" at bounding box center [316, 122] width 275 height 8
paste input "Colazione leggera, stretching o cardio e poi pronta per il lavoro."
type input "Colazione leggera, stretching o cardio e poi pronta per il lavoro."
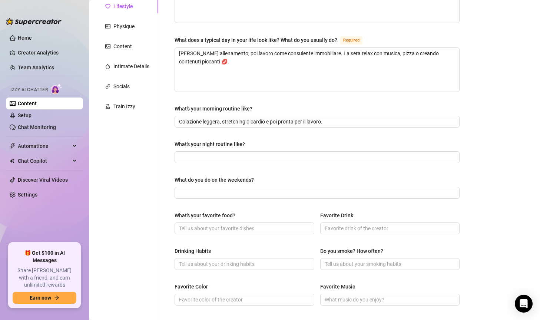
click at [231, 162] on div "What are your hobbies and interests? What do you enjoy about them? Required Amo…" at bounding box center [317, 209] width 285 height 485
click at [199, 162] on span at bounding box center [317, 157] width 285 height 12
click at [249, 157] on input "What's your night routine like?" at bounding box center [316, 157] width 275 height 8
paste input "[PERSON_NAME], musica rilassante, cura [PERSON_NAME]… e qualche foto sexy prima…"
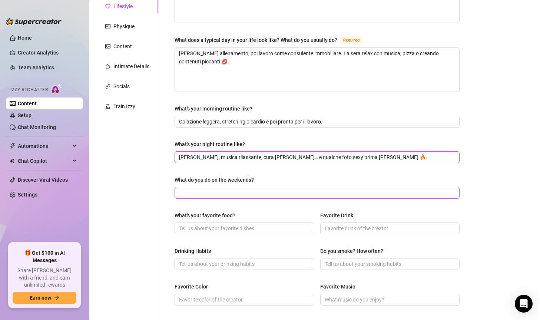
type input "[PERSON_NAME], musica rilassante, cura [PERSON_NAME]… e qualche foto sexy prima…"
click at [237, 191] on input "What do you do on the weekends?" at bounding box center [316, 193] width 275 height 8
click at [264, 187] on span at bounding box center [317, 193] width 285 height 12
paste input "Palestra, pizza con amici 🍕 e tempo extra per i miei contenuti esclusivi."
type input "Palestra, pizza con amici 🍕 e tempo extra per i miei contenuti esclusivi."
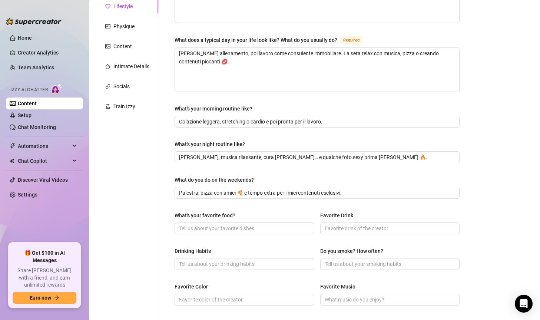
click at [238, 221] on div "What's your favorite food?" at bounding box center [245, 216] width 140 height 11
click at [234, 227] on input "What's your favorite food?" at bounding box center [243, 228] width 129 height 8
click at [250, 229] on input "What's your favorite food?" at bounding box center [243, 228] width 129 height 8
drag, startPoint x: 245, startPoint y: 220, endPoint x: 234, endPoint y: 225, distance: 11.4
click at [245, 220] on div "What's your favorite food?" at bounding box center [245, 216] width 140 height 11
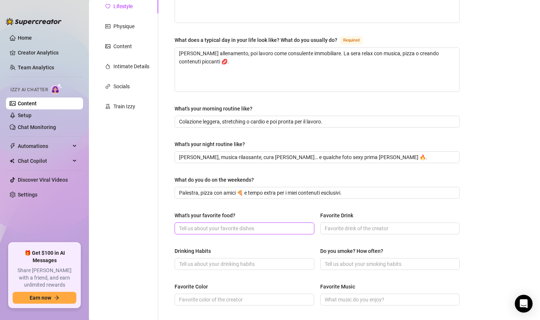
click at [234, 225] on input "What's your favorite food?" at bounding box center [243, 228] width 129 height 8
paste input "Pizza 🍕"
type input "Pizza 🍕"
drag, startPoint x: 362, startPoint y: 225, endPoint x: 353, endPoint y: 227, distance: 9.3
click at [361, 225] on input "Favorite Drink" at bounding box center [389, 228] width 129 height 8
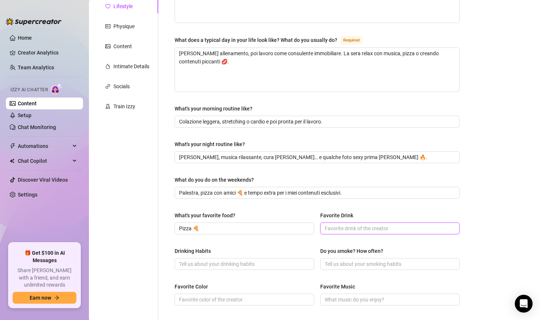
click at [334, 228] on input "Favorite Drink" at bounding box center [389, 228] width 129 height 8
paste input "Vino rosso 🍷"
type input "Vino rosso 🍷"
drag, startPoint x: 226, startPoint y: 266, endPoint x: 228, endPoint y: 257, distance: 9.6
click at [226, 265] on input "Drinking Habits" at bounding box center [243, 264] width 129 height 8
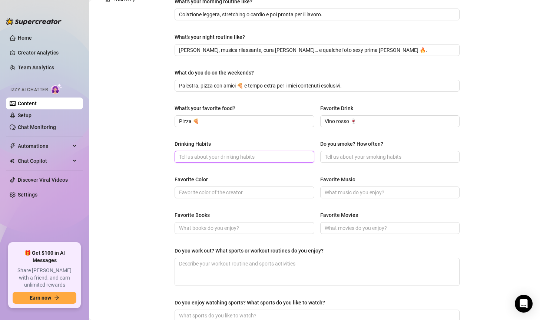
scroll to position [222, 0]
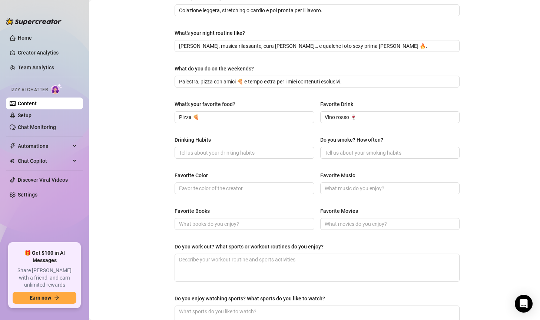
click at [216, 201] on div "What are your hobbies and interests? What do you enjoy about them? Required Amo…" at bounding box center [317, 97] width 285 height 485
click at [229, 151] on input "Drinking Habits" at bounding box center [243, 153] width 129 height 8
paste input "Solo in compagnia, a cena o quando esco."
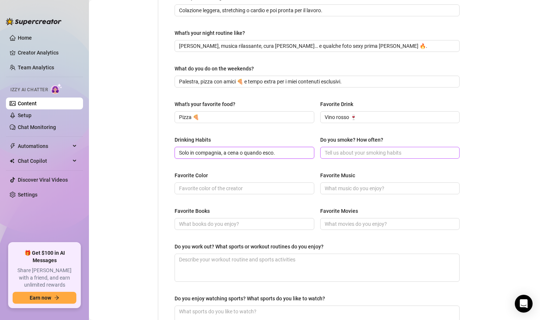
type input "Solo in compagnia, a cena o quando esco."
click at [348, 149] on input "Do you smoke? How often?" at bounding box center [389, 153] width 129 height 8
click at [341, 152] on input "Do you smoke? How often?" at bounding box center [389, 153] width 129 height 8
paste input "No 🚭"
type input "No 🚭"
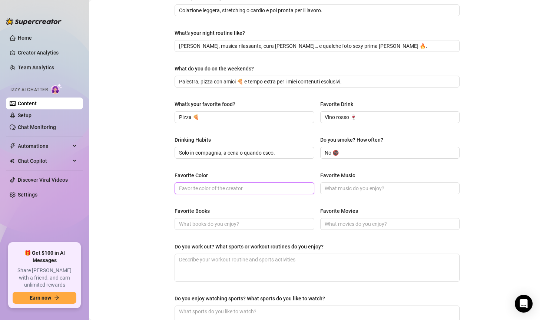
click at [209, 186] on input "Favorite Color" at bounding box center [243, 188] width 129 height 8
click at [206, 179] on div "Favorite Color" at bounding box center [245, 176] width 140 height 11
click at [201, 186] on input "Favorite Color" at bounding box center [243, 188] width 129 height 8
paste input "Nero 🖤"
type input "Nero 🖤"
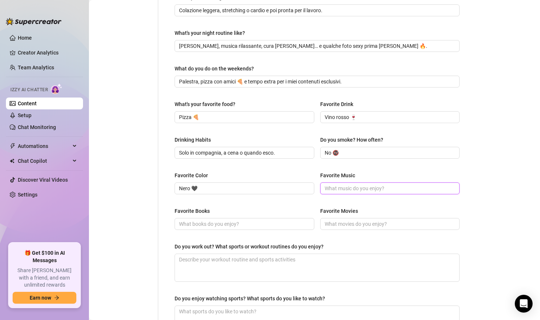
click at [365, 189] on input "Favorite Music" at bounding box center [389, 188] width 129 height 8
paste input "Pop, dance e reggaeton 🔥"
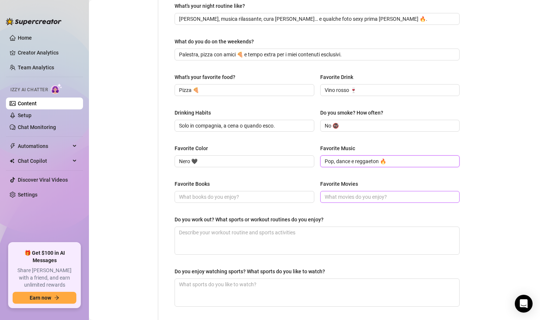
scroll to position [314, 0]
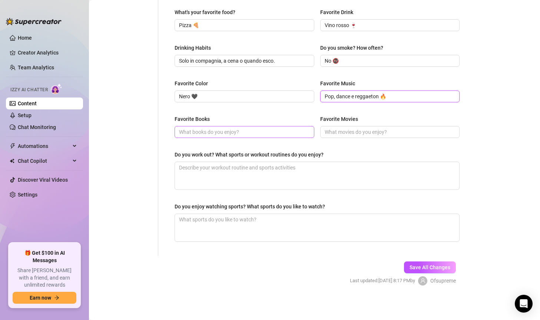
type input "Pop, dance e reggaeton 🔥"
click at [224, 131] on input "Favorite Books" at bounding box center [243, 132] width 129 height 8
click at [235, 128] on input "Favorite Books" at bounding box center [243, 132] width 129 height 8
paste input "omanzi romantici ed erotici 📖"
type input "omanzi romantici ed erotici 📖"
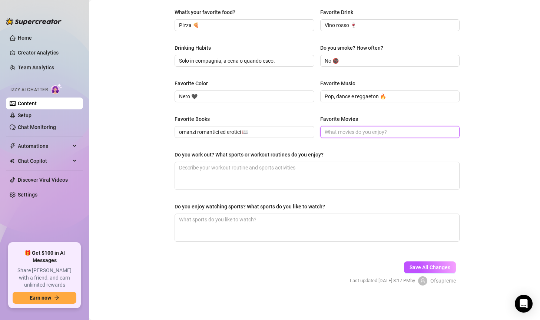
click at [345, 135] on input "Favorite Movies" at bounding box center [389, 132] width 129 height 8
paste input "Romantici, thriller e commedie sexy."
type input "Romantici, thriller e commedie sexy."
click at [247, 176] on textarea "Do you work out? What sports or workout routines do you enjoy?" at bounding box center [317, 175] width 284 height 27
click at [209, 174] on textarea "Do you work out? What sports or workout routines do you enjoy?" at bounding box center [317, 175] width 284 height 27
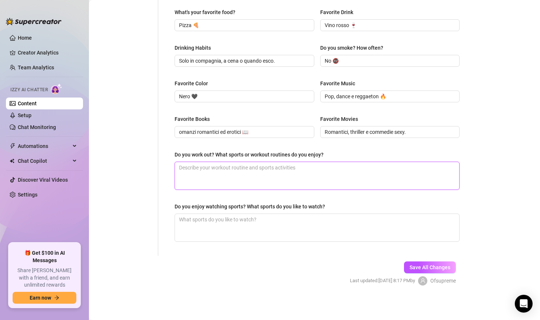
click at [224, 176] on textarea "Do you work out? What sports or workout routines do you enjoy?" at bounding box center [317, 175] width 284 height 27
paste textarea "Sì, palestra regolare con pesi, cardio e circuiti fitness."
type textarea "Sì, palestra regolare con pesi, cardio e circuiti fitness."
click at [193, 221] on textarea "Do you enjoy watching sports? What sports do you like to watch?" at bounding box center [317, 227] width 284 height 27
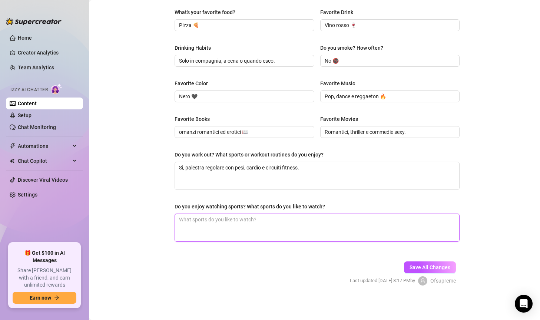
click at [233, 233] on textarea "Do you enjoy watching sports? What sports do you like to watch?" at bounding box center [317, 227] width 284 height 27
paste textarea "Seguo un po’ il calcio ⚽ e adoro le gare di fitness."
type textarea "Seguo un po’ il calcio ⚽ e adoro le gare di fitness."
click at [230, 219] on textarea "Seguo un po’ il calcio ⚽ e adoro le gare di fitness." at bounding box center [317, 227] width 284 height 27
type textarea "Seguo un po’ il calcio⚽ e adoro le gare di fitness."
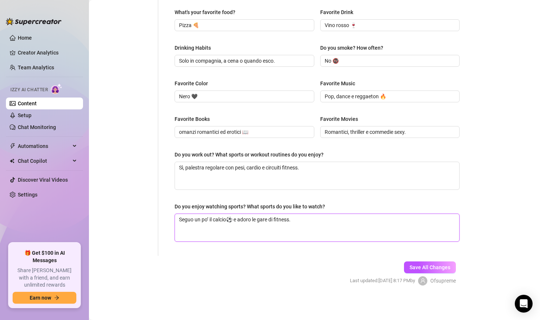
type textarea "Seguo un po’ il calcio ⚽ e adoro le gare di fitness."
type textarea "Seguo un po’ il calcio e⚽ e adoro le gare di fitness."
type textarea "Seguo un po’ il calcio e ⚽ e adoro le gare di fitness."
type textarea "Seguo un po’ il calcio e l⚽ e adoro le gare di fitness."
type textarea "Seguo un po’ il calcio e la⚽ e adoro le gare di fitness."
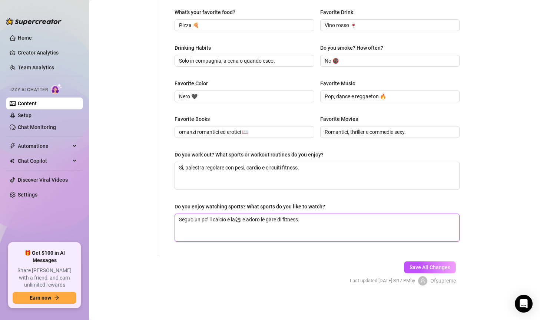
type textarea "Seguo un po’ il calcio e la ⚽ e adoro le gare di fitness."
type textarea "Seguo un po’ il calcio e la f⚽ e adoro le gare di fitness."
type textarea "Seguo un po’ il calcio e la fo⚽ e adoro le gare di fitness."
type textarea "Seguo un po’ il calcio e la for⚽ e adoro le gare di fitness."
type textarea "Seguo un po’ il calcio e la form⚽ e adoro le gare di fitness."
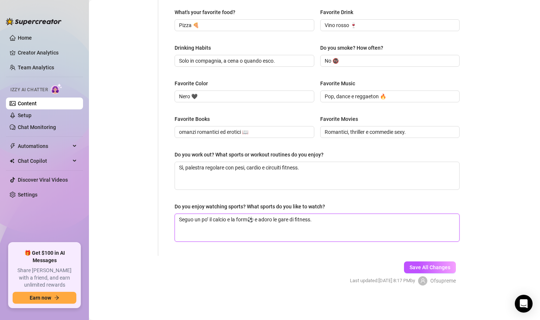
type textarea "Seguo un po’ il calcio e la formu⚽ e adoro le gare di fitness."
type textarea "Seguo un po’ il calcio e la formul⚽ e adoro le gare di fitness."
type textarea "Seguo un po’ il calcio e la formula⚽ e adoro le gare di fitness."
type textarea "Seguo un po’ il calcio e la formula ⚽ e adoro le gare di fitness."
type textarea "Seguo un po’ il calcio e la formula u⚽ e adoro le gare di fitness."
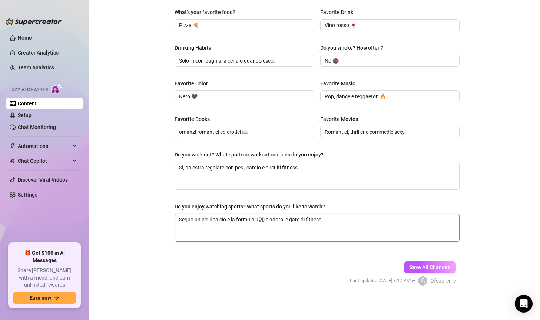
type textarea "Seguo un po’ il calcio e la formula un⚽ e adoro le gare di fitness."
type textarea "Seguo un po’ il calcio e la formula uno⚽ e adoro le gare di fitness."
drag, startPoint x: 275, startPoint y: 218, endPoint x: 409, endPoint y: 222, distance: 134.3
click at [409, 222] on textarea "Seguo un po’ il calcio e la formula uno⚽ e adoro le gare di fitness." at bounding box center [317, 227] width 284 height 27
type textarea "Seguo un po’ il calcio e la formula uno"
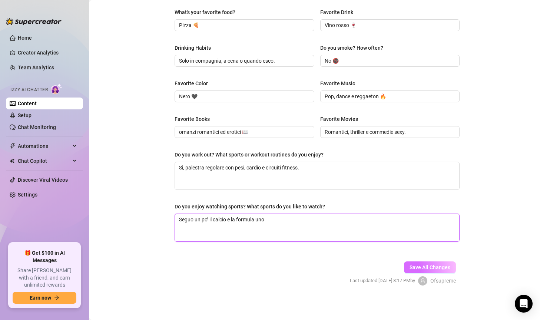
type textarea "Seguo un po’ il calcio e la formula uno"
click at [439, 270] on button "Save All Changes" at bounding box center [430, 267] width 52 height 12
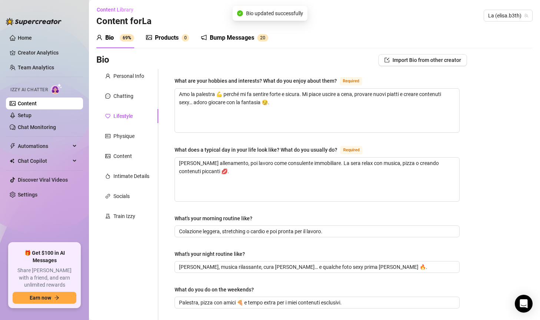
scroll to position [0, 0]
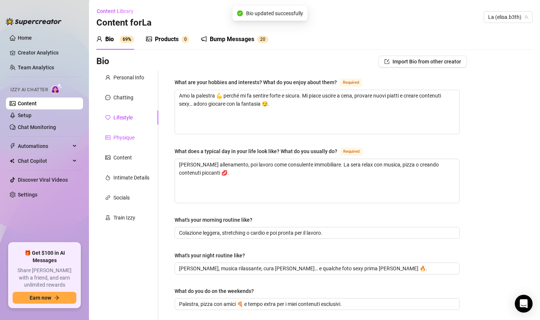
click at [120, 134] on div "Physique" at bounding box center [123, 137] width 21 height 8
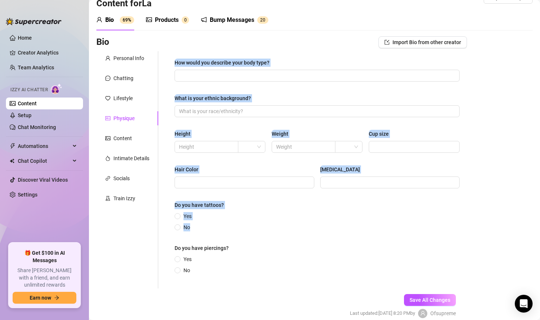
scroll to position [53, 0]
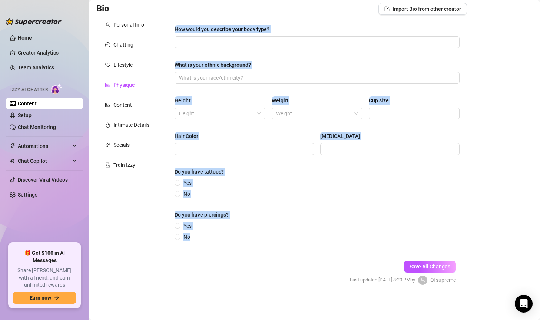
drag, startPoint x: 167, startPoint y: 82, endPoint x: 392, endPoint y: 235, distance: 272.6
click at [392, 235] on div "How would you describe your body type? What is your ethnic background? Height W…" at bounding box center [312, 136] width 309 height 237
copy div "How would you describe your body type? What is your ethnic background? Height W…"
click at [405, 163] on div "How would you describe your body type? What is your ethnic background? Height W…" at bounding box center [317, 136] width 285 height 222
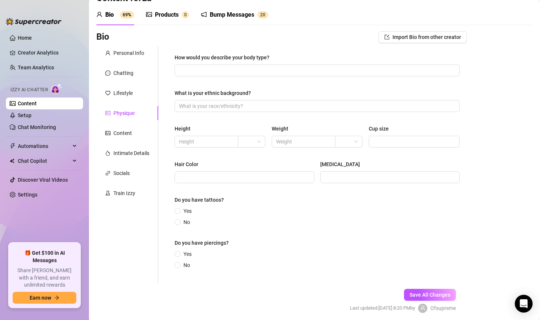
scroll to position [0, 0]
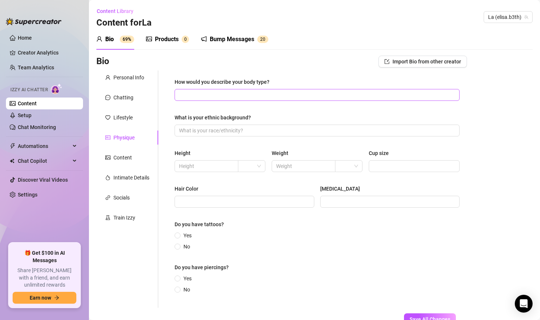
click at [249, 89] on span at bounding box center [317, 95] width 285 height 12
paste input "Piccola, minuta e tonica grazie alla palestra 💪"
type input "Piccola, minuta e tonica grazie alla palestra 💪"
click at [241, 125] on span at bounding box center [317, 131] width 285 height 12
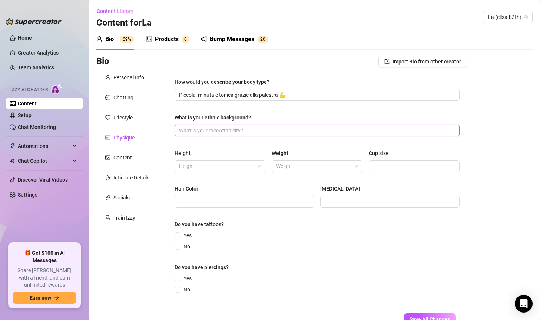
paste input "Italiana 🇮🇹"
type input "Italiana"
click at [204, 167] on input "text" at bounding box center [205, 166] width 53 height 8
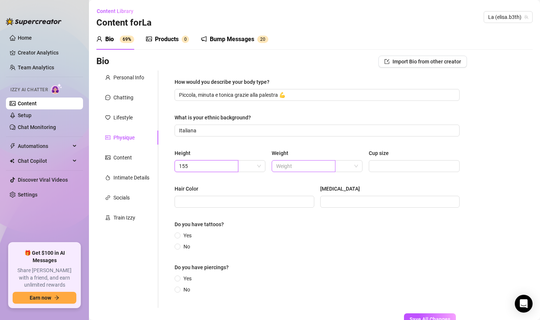
type input "155"
click at [301, 169] on input "text" at bounding box center [302, 166] width 53 height 8
click at [301, 166] on input "text" at bounding box center [302, 166] width 53 height 8
type input "47"
click at [250, 165] on input "search" at bounding box center [248, 166] width 12 height 11
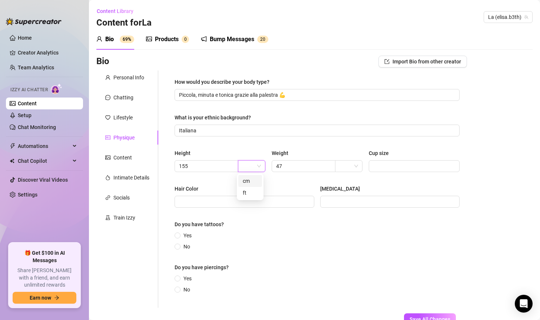
click at [256, 179] on div "cm" at bounding box center [250, 181] width 15 height 8
click at [346, 166] on input "search" at bounding box center [346, 166] width 12 height 11
click at [347, 178] on div "kg" at bounding box center [345, 181] width 15 height 8
click at [396, 168] on input "Cup size" at bounding box center [413, 166] width 81 height 8
click at [383, 166] on input "Cup size" at bounding box center [413, 166] width 81 height 8
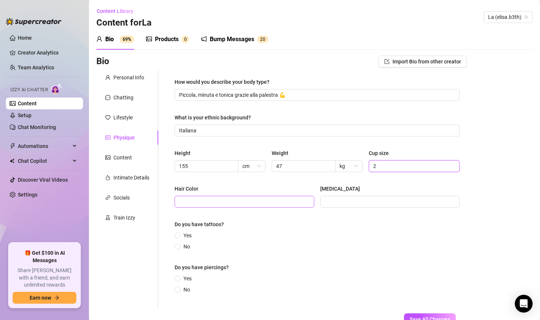
type input "2"
click at [200, 201] on input "Hair Color" at bounding box center [243, 202] width 129 height 8
click at [228, 205] on span at bounding box center [245, 202] width 140 height 12
type input "Nwri"
click at [354, 202] on input "[MEDICAL_DATA]" at bounding box center [389, 202] width 129 height 8
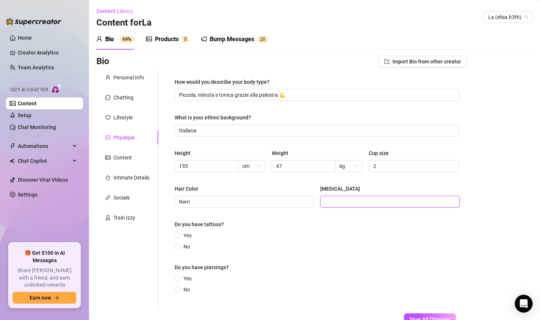
click at [337, 205] on input "[MEDICAL_DATA]" at bounding box center [389, 202] width 129 height 8
paste input "Castani"
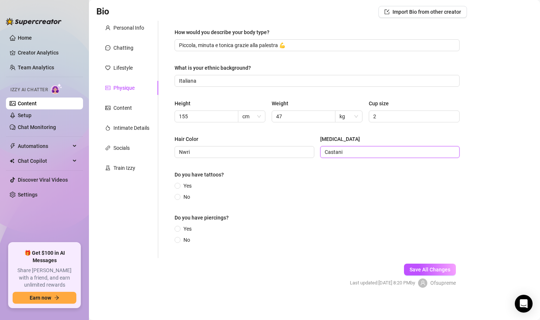
scroll to position [53, 0]
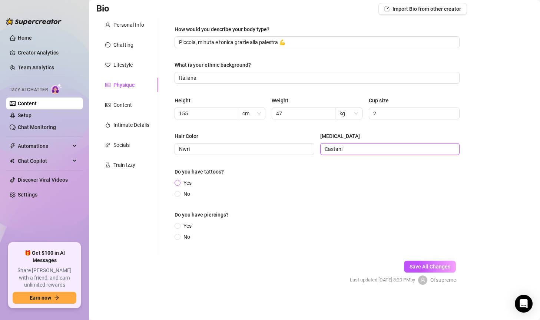
type input "Castani"
click at [190, 183] on span "Yes" at bounding box center [188, 183] width 14 height 8
click at [179, 183] on input "Yes" at bounding box center [177, 183] width 3 height 5
radio input "true"
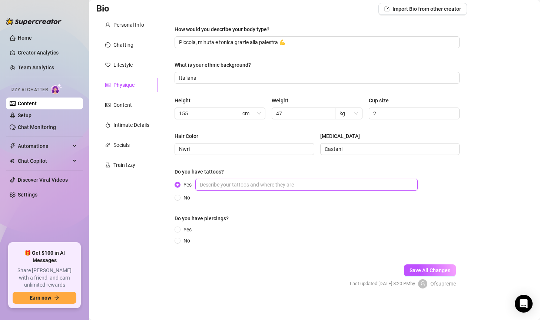
click at [234, 180] on input "Yes" at bounding box center [306, 185] width 222 height 12
click at [241, 155] on span "Nwri" at bounding box center [245, 149] width 140 height 12
click at [229, 182] on input "Yes" at bounding box center [306, 185] width 222 height 12
paste input "Il mio corpo è completamente tatuato: [PERSON_NAME], [PERSON_NAME] e schiena, c…"
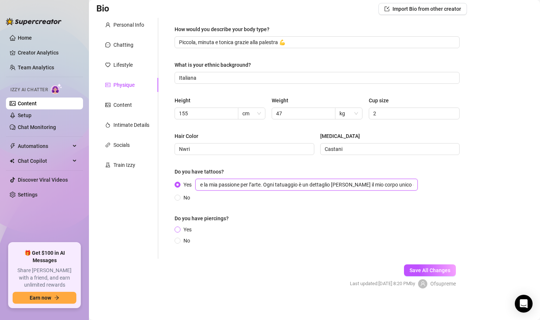
type input "Il mio corpo è completamente tatuato: [PERSON_NAME], [PERSON_NAME] e schiena, c…"
click at [189, 231] on span "Yes" at bounding box center [188, 229] width 14 height 8
click at [179, 231] on input "Yes" at bounding box center [177, 230] width 3 height 5
radio input "true"
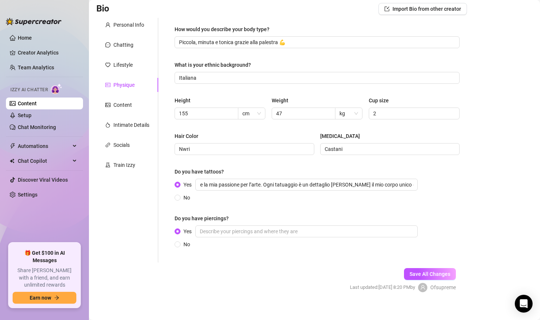
scroll to position [0, 0]
drag, startPoint x: 261, startPoint y: 241, endPoint x: 257, endPoint y: 239, distance: 5.0
click at [261, 240] on div "No" at bounding box center [298, 244] width 246 height 8
click at [238, 232] on input "Yes" at bounding box center [306, 231] width 222 height 12
paste input "Capezzolo, ombelico e orecchie"
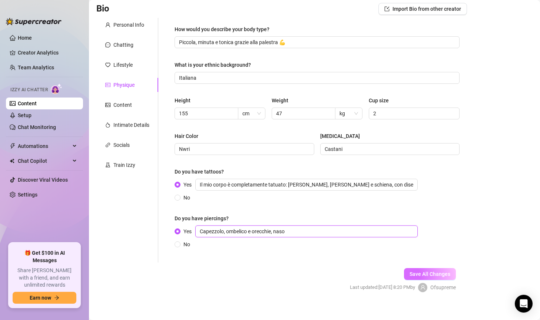
type input "Capezzolo, ombelico e orecchie, naso"
click at [426, 271] on span "Save All Changes" at bounding box center [430, 274] width 41 height 6
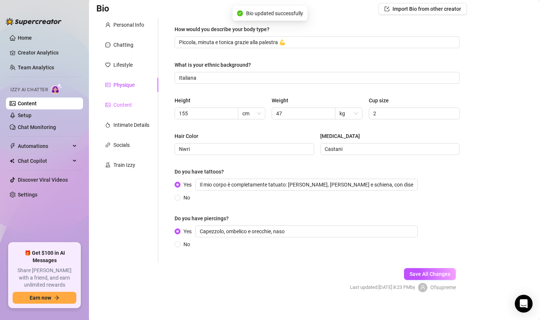
click at [136, 101] on div "Content" at bounding box center [127, 105] width 62 height 14
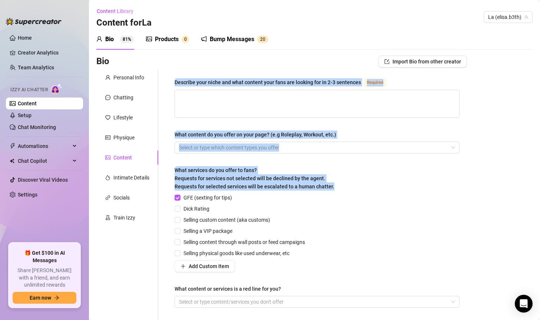
click at [387, 161] on div "Describe your niche and what content your fans are looking for in 2-3 sentences…" at bounding box center [317, 195] width 300 height 251
click at [367, 151] on div at bounding box center [313, 147] width 274 height 10
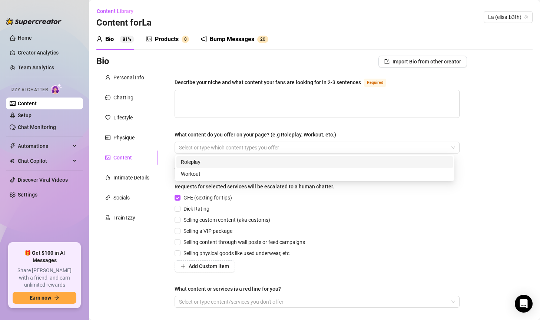
click at [166, 83] on div "Describe your niche and what content your fans are looking for in 2-3 sentences…" at bounding box center [312, 195] width 309 height 251
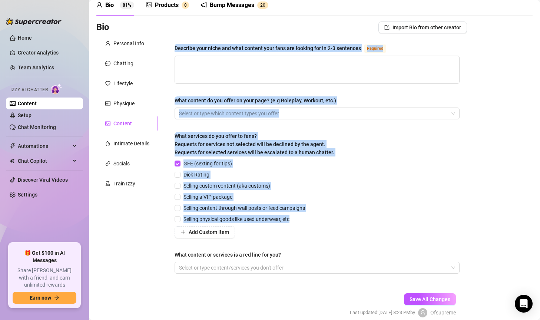
scroll to position [66, 0]
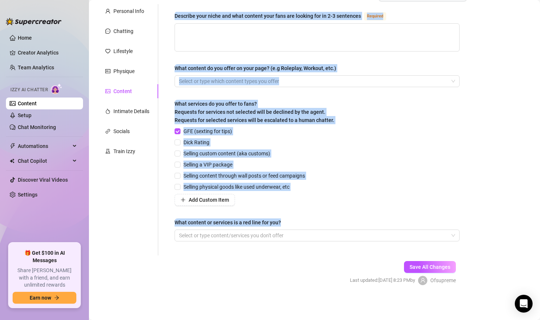
drag, startPoint x: 174, startPoint y: 80, endPoint x: 492, endPoint y: 225, distance: 349.5
click at [492, 225] on div "Bio Import Bio from other creator Personal Info Chatting Lifestyle Physique Con…" at bounding box center [314, 143] width 436 height 309
copy div "Describe your niche and what content your fans are looking for in 2-3 sentences…"
click at [406, 122] on div "What services do you offer to fans? Requests for services not selected will be …" at bounding box center [317, 113] width 285 height 27
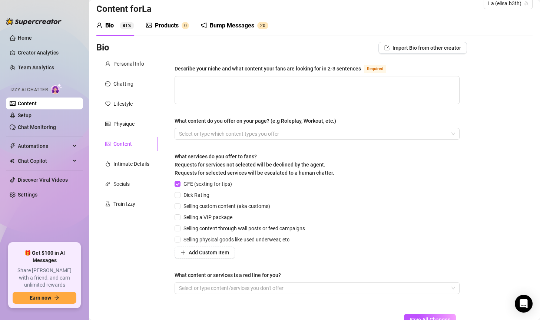
scroll to position [0, 0]
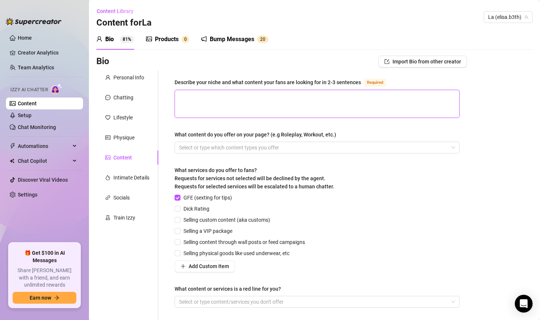
click at [274, 92] on textarea "Describe your niche and what content your fans are looking for in 2-3 sentences…" at bounding box center [317, 103] width 284 height 27
paste textarea "Sono una creator completamente tatuata, minuta e provocante, con uno stile che …"
type textarea "Sono una creator completamente tatuata, minuta e provocante, con uno stile che …"
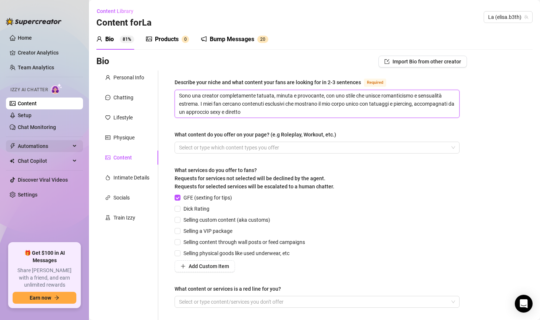
type textarea "Sono una creator completamente tatuata, minuta e provocante, con uno stile che …"
drag, startPoint x: 371, startPoint y: 238, endPoint x: 361, endPoint y: 236, distance: 10.3
click at [371, 238] on div "GFE (sexting for tips) Dick Rating Selling custom content (aka customs) Selling…" at bounding box center [317, 233] width 285 height 79
click at [224, 148] on div at bounding box center [313, 147] width 274 height 10
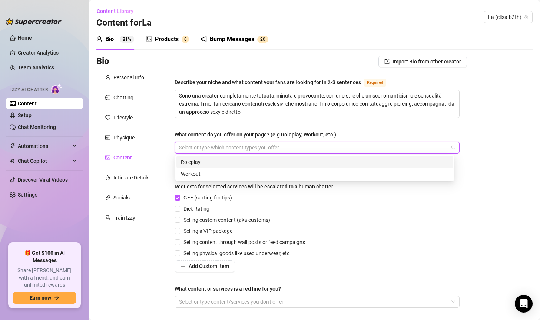
click at [251, 162] on div "Roleplay" at bounding box center [315, 162] width 268 height 8
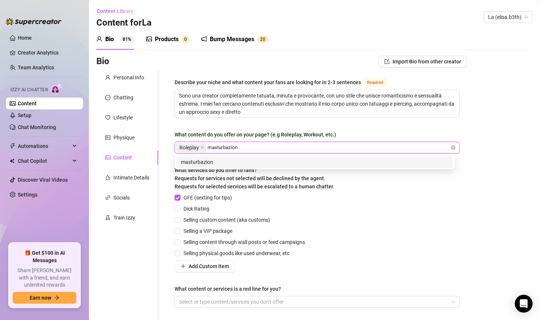
type input "masturbazione"
type input "sex toys"
type input "anal"
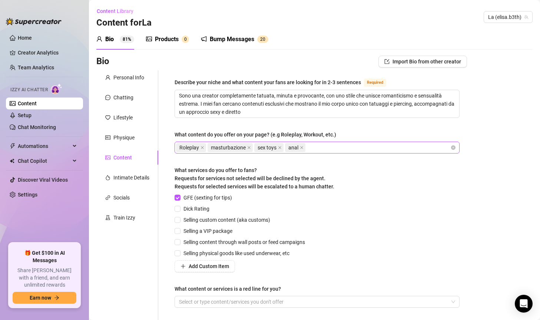
click at [324, 147] on div "Roleplay masturbazione sex toys anal" at bounding box center [313, 147] width 274 height 10
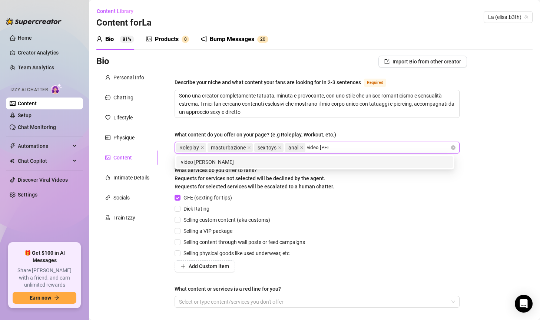
type input "video JOI"
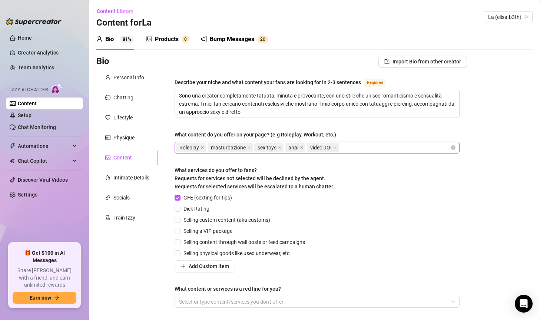
click at [384, 145] on div "Roleplay masturbazione sex toys anal video JOI" at bounding box center [313, 147] width 274 height 10
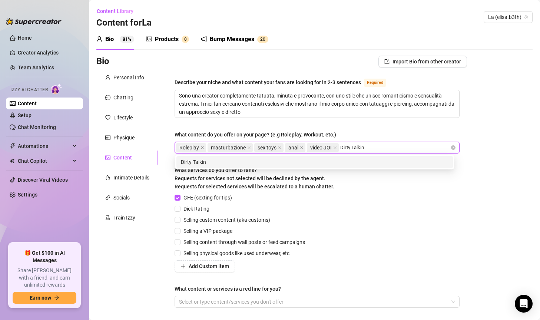
type input "Dirty Talking"
type input "sexting"
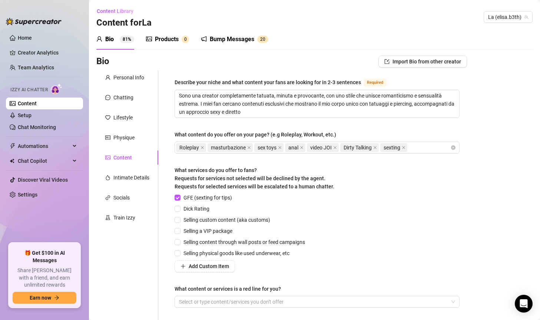
click at [492, 144] on div "Bio Import Bio from other creator Personal Info Chatting Lifestyle Physique Con…" at bounding box center [314, 210] width 436 height 309
drag, startPoint x: 193, startPoint y: 208, endPoint x: 193, endPoint y: 215, distance: 7.8
click at [193, 208] on span "Dick Rating" at bounding box center [197, 209] width 32 height 8
click at [180, 208] on input "Dick Rating" at bounding box center [177, 208] width 5 height 5
checkbox input "true"
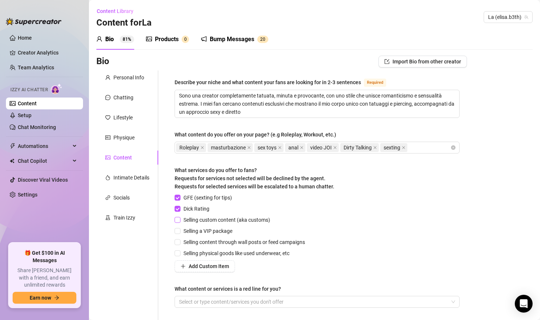
click at [194, 218] on span "Selling custom content (aka customs)" at bounding box center [227, 220] width 93 height 8
click at [180, 218] on input "Selling custom content (aka customs)" at bounding box center [177, 219] width 5 height 5
checkbox input "true"
click at [203, 232] on span "Selling a VIP package" at bounding box center [208, 231] width 55 height 8
click at [180, 232] on input "Selling a VIP package" at bounding box center [177, 230] width 5 height 5
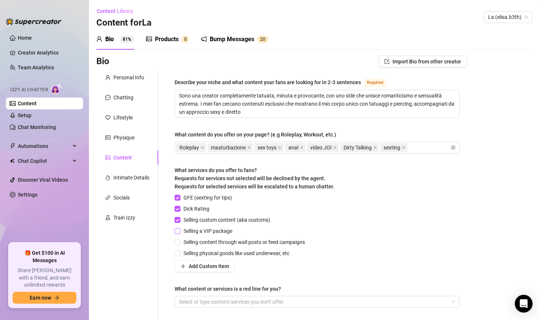
checkbox input "true"
click at [203, 241] on span "Selling content through wall posts or feed campaigns" at bounding box center [245, 242] width 128 height 8
click at [180, 241] on input "Selling content through wall posts or feed campaigns" at bounding box center [177, 241] width 5 height 5
checkbox input "true"
drag, startPoint x: 194, startPoint y: 252, endPoint x: 300, endPoint y: 256, distance: 106.8
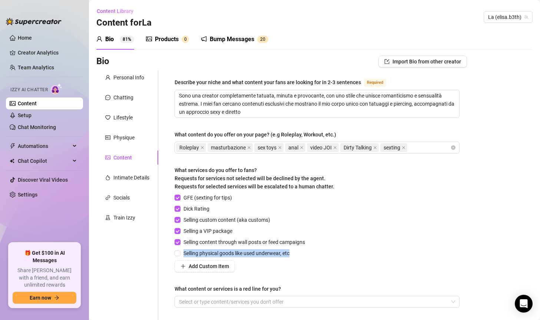
click at [300, 256] on div "Selling physical goods like used underwear, etc" at bounding box center [241, 253] width 133 height 8
copy span "Selling physical goods like used underwear, etc"
click at [455, 190] on div "Describe your niche and what content your fans are looking for in 2-3 sentences…" at bounding box center [317, 195] width 300 height 251
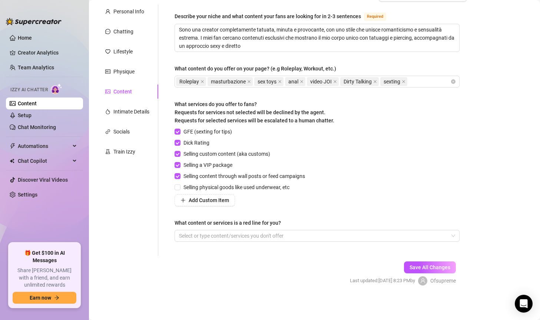
scroll to position [66, 0]
click at [232, 235] on div at bounding box center [313, 235] width 274 height 10
click at [253, 229] on div "Select or type content/services you don't offer" at bounding box center [317, 235] width 285 height 12
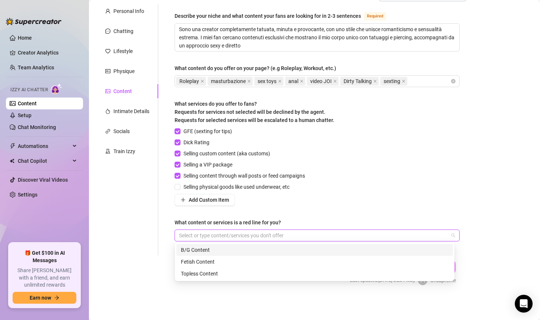
paste input "Incontri reali"
type input "Incontri reali"
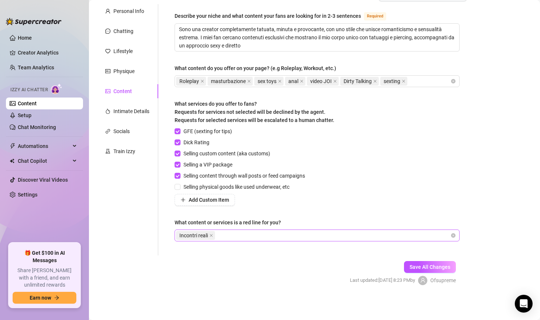
click at [282, 232] on div "Incontri reali" at bounding box center [313, 235] width 274 height 10
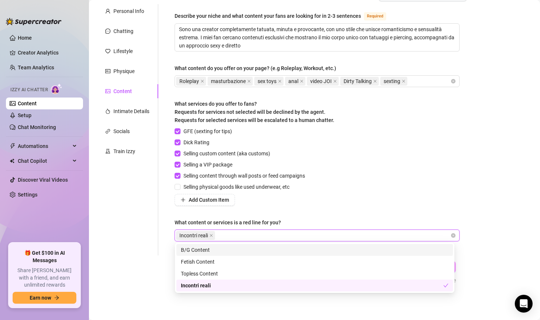
paste input "Pagamenti fuori piattaforma"
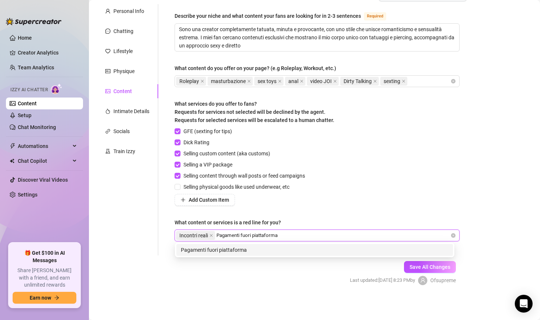
type input "Pagamenti fuori piattaforma"
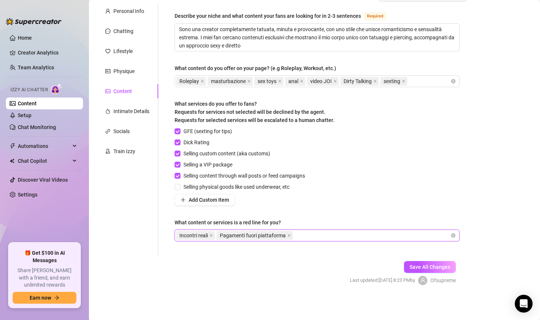
click at [401, 193] on div "GFE (sexting for tips) Dick Rating Selling custom content (aka customs) Selling…" at bounding box center [317, 166] width 285 height 79
click at [439, 270] on span "Save All Changes" at bounding box center [430, 267] width 41 height 6
click at [115, 108] on div "Intimate Details" at bounding box center [131, 111] width 36 height 8
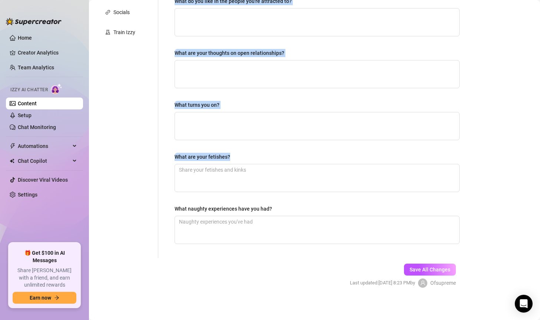
scroll to position [188, 0]
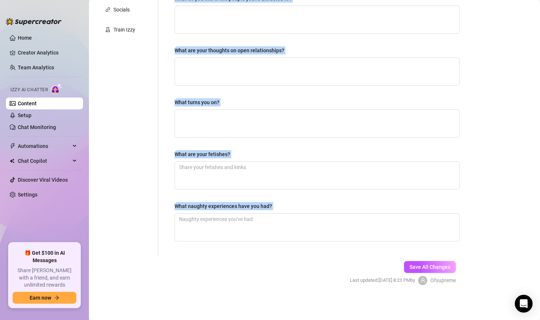
drag, startPoint x: 260, startPoint y: 99, endPoint x: 533, endPoint y: 234, distance: 304.1
click at [533, 234] on main "Content Library Content for La La (elisa.b3th) Bio 81% Products 0 Bump Messages…" at bounding box center [314, 66] width 451 height 508
copy div "Why did you start OnlyFans? Required What type of people are you attracted to? …"
click at [400, 110] on textarea "What turns you on?" at bounding box center [317, 123] width 284 height 27
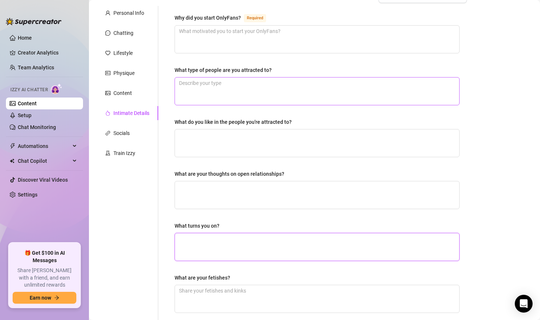
scroll to position [0, 0]
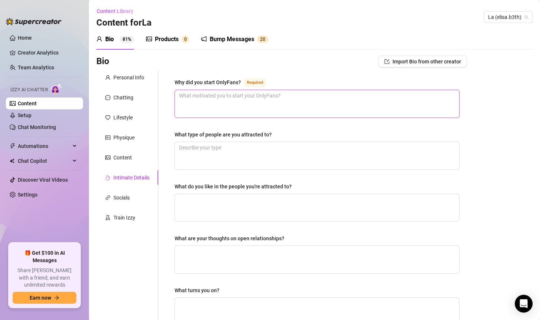
click at [285, 100] on textarea "Why did you start OnlyFans? Required" at bounding box center [317, 103] width 284 height 27
paste textarea "Per avere un’entrata extra e allo stesso tempo divertirmi mostrando il mio lato…"
type textarea "Per avere un’entrata extra e allo stesso tempo divertirmi mostrando il mio lato…"
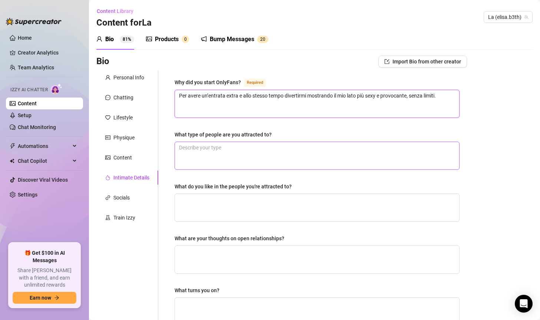
type textarea "Per avere un’entrata extra e allo stesso tempo divertirmi mostrando il mio lato…"
click at [229, 157] on textarea "What type of people are you attracted to?" at bounding box center [317, 155] width 284 height 27
click at [224, 158] on textarea "What type of people are you attracted to?" at bounding box center [317, 155] width 284 height 27
paste textarea "Mi attraggono le persone sicure di sé, con carattere forte e [PERSON_NAME] cosa…"
type textarea "Mi attraggono le persone sicure di sé, con carattere forte e [PERSON_NAME] cosa…"
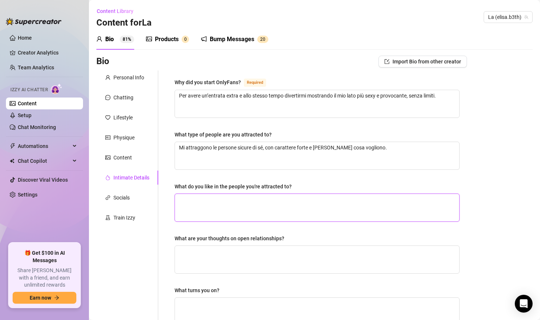
click at [209, 206] on textarea "What do you like in the people you're attracted to?" at bounding box center [317, 207] width 284 height 27
click at [216, 202] on textarea "What do you like in the people you're attracted to?" at bounding box center [317, 207] width 284 height 27
paste textarea "Amo chi sa sedurre con lo sguardo e con le parole, chi sa essere passionale e d…"
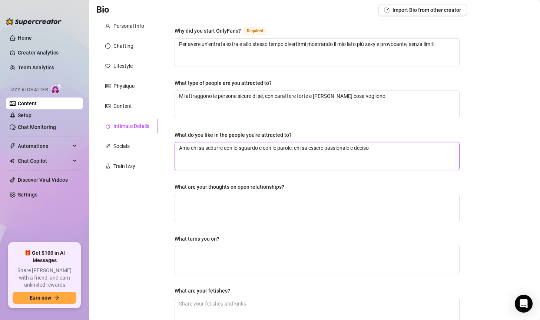
scroll to position [111, 0]
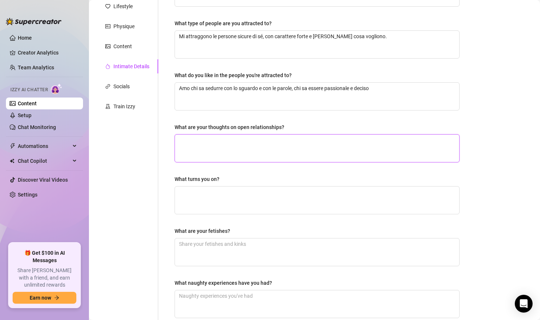
click at [210, 138] on textarea "What are your thoughts on open relationships?" at bounding box center [317, 148] width 284 height 27
click at [216, 155] on textarea "What are your thoughts on open relationships?" at bounding box center [317, 148] width 284 height 27
paste textarea "[PERSON_NAME] ognuno debba vivere il sesso e l’amore come preferisce… io sono c…"
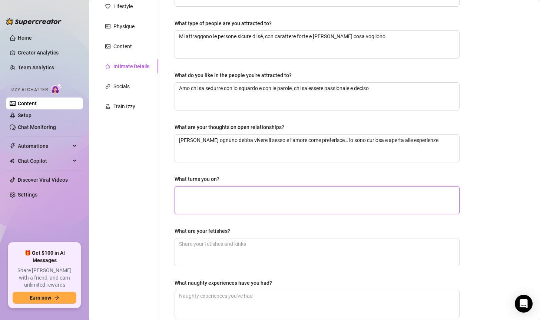
click at [198, 195] on textarea "What turns you on?" at bounding box center [317, 199] width 284 height 27
drag, startPoint x: 246, startPoint y: 191, endPoint x: 237, endPoint y: 193, distance: 9.5
click at [245, 191] on textarea "What turns you on?" at bounding box center [317, 199] width 284 height 27
paste textarea "Le attenzioni continue, i complimenti sussurrati, e i giochi di dominanza e sot…"
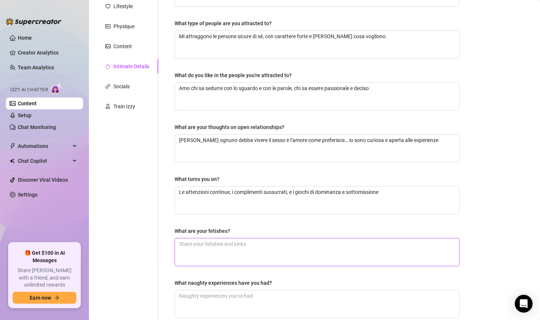
click at [220, 255] on textarea "What are your fetishes?" at bounding box center [317, 251] width 284 height 27
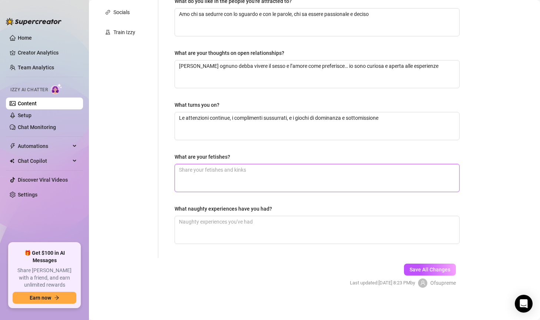
click at [265, 166] on textarea "What are your fetishes?" at bounding box center [317, 177] width 284 height 27
click at [231, 175] on textarea "What are your fetishes?" at bounding box center [317, 177] width 284 height 27
paste textarea "Adoro il body worship, i giochi con i piedi 👣, lingerie sexy e i toys."
click at [222, 214] on div "What naughty experiences have you had?" at bounding box center [317, 210] width 285 height 11
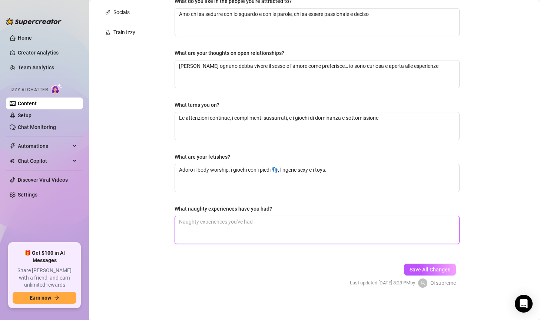
click at [219, 221] on textarea "What naughty experiences have you had?" at bounding box center [317, 229] width 284 height 27
click at [249, 221] on textarea "What naughty experiences have you had?" at bounding box center [317, 229] width 284 height 27
paste textarea "Ho fatto sesso in palestra dopo l’allenamento… il rischio di essere scoperta lo…"
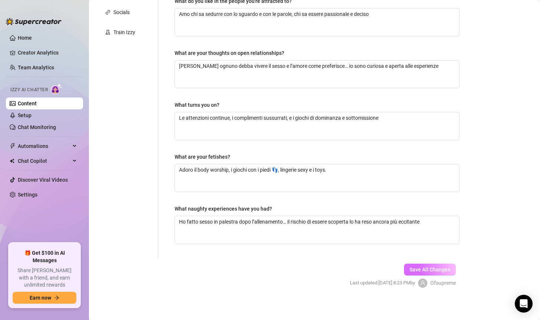
click at [437, 267] on span "Save All Changes" at bounding box center [430, 270] width 41 height 6
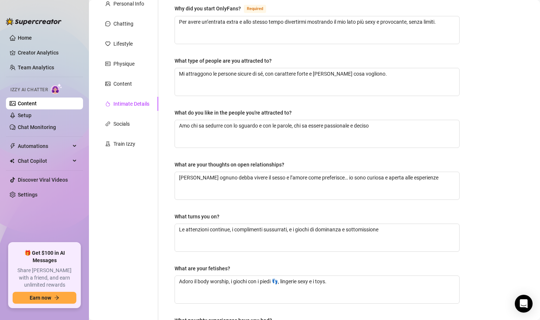
scroll to position [74, 0]
click at [126, 126] on div "Socials" at bounding box center [121, 123] width 16 height 8
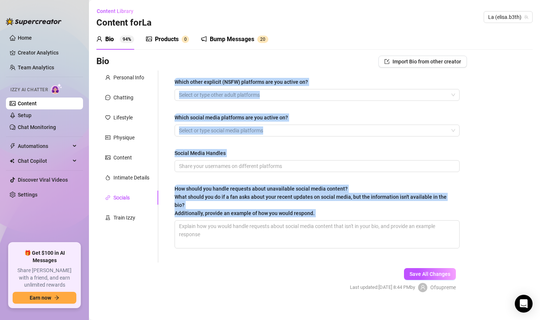
drag, startPoint x: 172, startPoint y: 79, endPoint x: 494, endPoint y: 248, distance: 364.1
click at [494, 248] on div "Bio Import Bio from other creator Personal Info Chatting Lifestyle Physique Con…" at bounding box center [314, 180] width 436 height 249
copy div "Which other explicit (NSFW) platforms are you active on? Select or type other a…"
click at [481, 113] on div "Bio Import Bio from other creator Personal Info Chatting Lifestyle Physique Con…" at bounding box center [314, 180] width 436 height 249
click at [291, 99] on div at bounding box center [313, 95] width 274 height 10
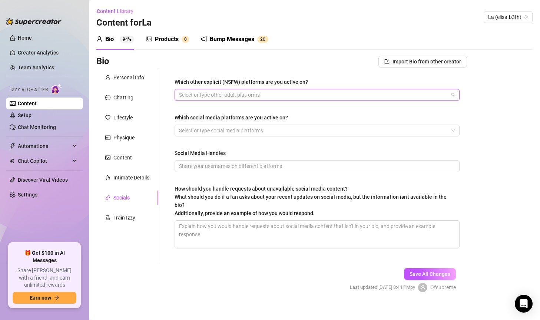
drag, startPoint x: 254, startPoint y: 95, endPoint x: 226, endPoint y: 94, distance: 28.5
click at [226, 94] on div at bounding box center [313, 95] width 274 height 10
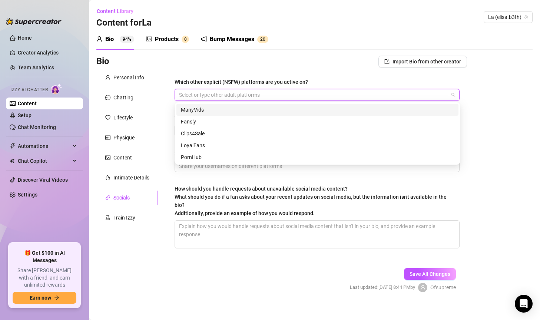
click at [322, 67] on div "Bio Import Bio from other creator" at bounding box center [281, 62] width 371 height 12
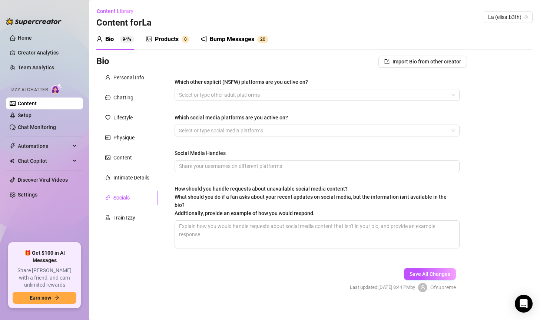
click at [350, 124] on div "Which social media platforms are you active on?" at bounding box center [317, 118] width 285 height 11
click at [248, 131] on div at bounding box center [313, 130] width 274 height 10
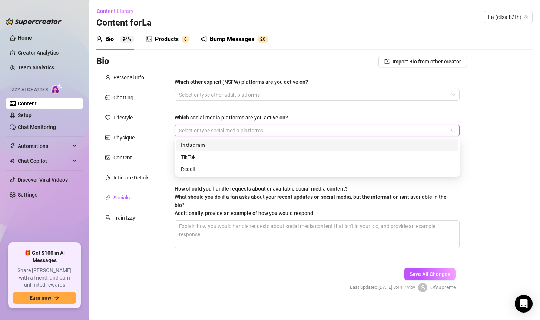
click at [210, 145] on div "Instagram" at bounding box center [317, 145] width 273 height 8
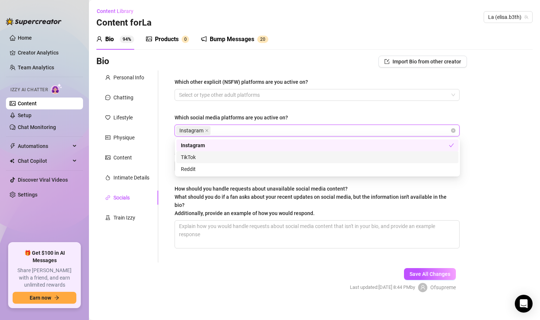
click at [206, 156] on div "TikTok" at bounding box center [317, 157] width 273 height 8
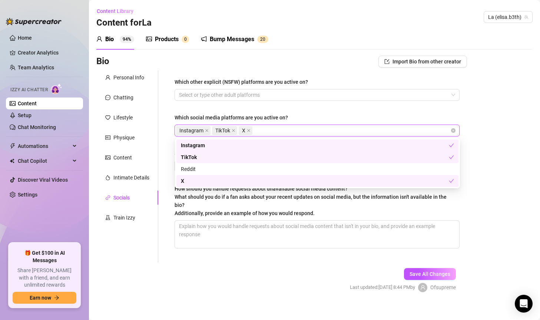
click at [492, 154] on div "Bio Import Bio from other creator Personal Info Chatting Lifestyle Physique Con…" at bounding box center [314, 180] width 436 height 249
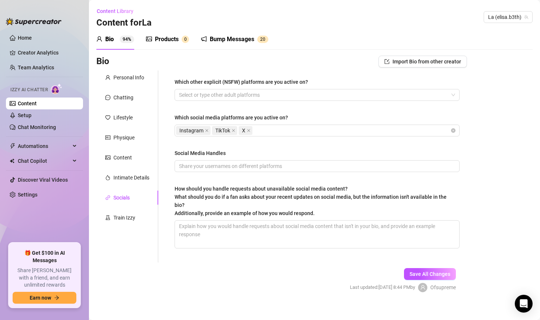
click at [507, 154] on div "Bio Import Bio from other creator Personal Info Chatting Lifestyle Physique Con…" at bounding box center [314, 180] width 436 height 249
drag, startPoint x: 250, startPoint y: 165, endPoint x: 218, endPoint y: 221, distance: 64.6
click at [218, 221] on textarea "How should you handle requests about unavailable social media content? What sho…" at bounding box center [317, 234] width 284 height 27
paste textarea "Rispondi in modo sexy ma fermo: i contenuti più hot e provocanti sono esclusivi…"
click at [467, 204] on div "Which other explicit (NSFW) platforms are you active on? Select or type other a…" at bounding box center [317, 166] width 300 height 192
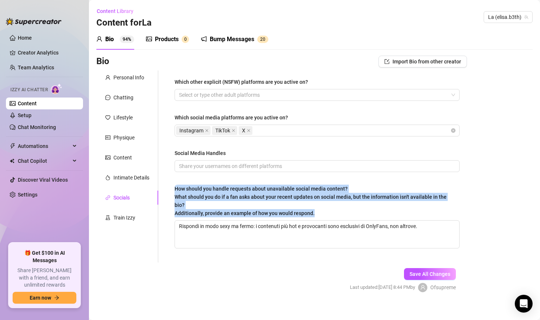
drag, startPoint x: 173, startPoint y: 189, endPoint x: 337, endPoint y: 203, distance: 164.5
click at [337, 204] on div "Which other explicit (NSFW) platforms are you active on? Select or type other a…" at bounding box center [317, 166] width 300 height 192
copy span "How should you handle requests about unavailable social media content? What sho…"
click at [370, 221] on textarea "Rispondi in modo sexy ma fermo: i contenuti più hot e provocanti sono esclusivi…" at bounding box center [317, 234] width 284 height 27
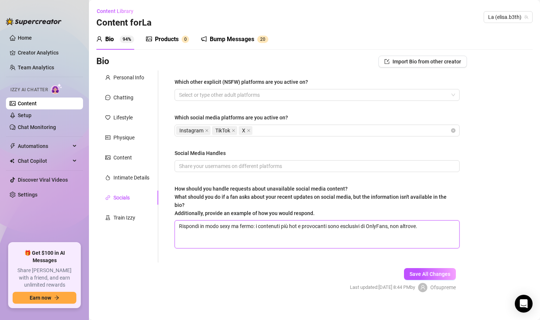
click at [320, 221] on textarea "Rispondi in modo sexy ma fermo: i contenuti più hot e provocanti sono esclusivi…" at bounding box center [317, 234] width 284 height 27
paste textarea "Quando un fan chiede contenuti social non disponibili o aggiornamenti non prese…"
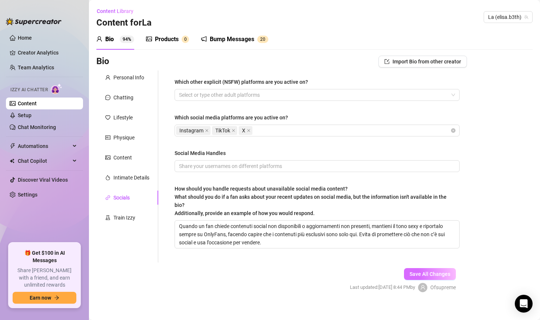
click at [434, 271] on span "Save All Changes" at bounding box center [430, 274] width 41 height 6
click at [122, 219] on div "Train Izzy" at bounding box center [124, 218] width 22 height 8
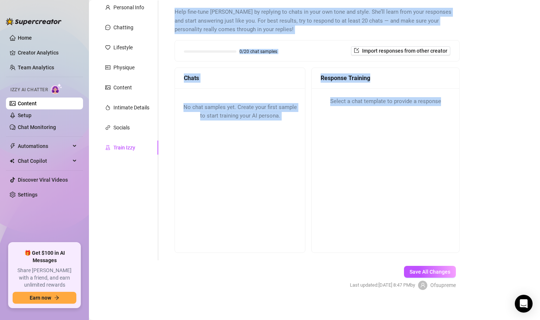
scroll to position [74, 0]
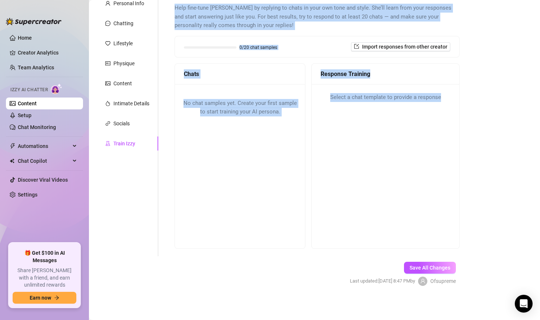
drag, startPoint x: 170, startPoint y: 80, endPoint x: 480, endPoint y: 201, distance: 333.1
click at [480, 201] on div "Bio Import Bio from other creator Personal Info Chatting Lifestyle Physique Con…" at bounding box center [314, 139] width 436 height 317
copy div "Help fine-tune [PERSON_NAME] by replying to chats in your own tone and style. S…"
click at [503, 134] on div "Bio Import Bio from other creator Personal Info Chatting Lifestyle Physique Con…" at bounding box center [314, 139] width 436 height 317
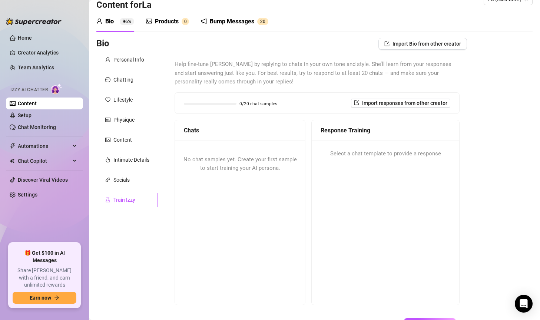
scroll to position [0, 0]
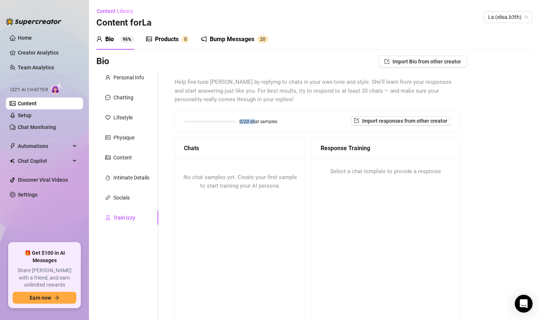
drag, startPoint x: 212, startPoint y: 120, endPoint x: 255, endPoint y: 120, distance: 43.0
click at [255, 120] on div "0/20 chat samples" at bounding box center [230, 121] width 93 height 4
click at [231, 106] on div "Help fine-tune [PERSON_NAME] by replying to chats in your own tone and style. S…" at bounding box center [317, 200] width 285 height 245
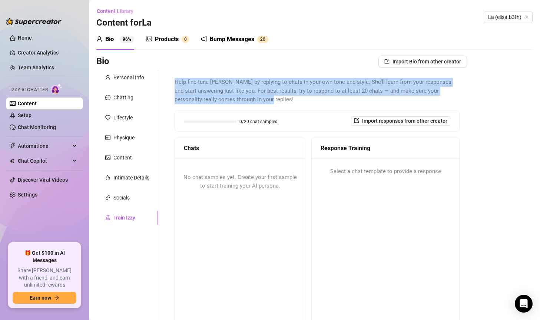
drag, startPoint x: 181, startPoint y: 82, endPoint x: 292, endPoint y: 106, distance: 114.1
click at [292, 106] on div "Help fine-tune [PERSON_NAME] by replying to chats in your own tone and style. S…" at bounding box center [317, 200] width 300 height 260
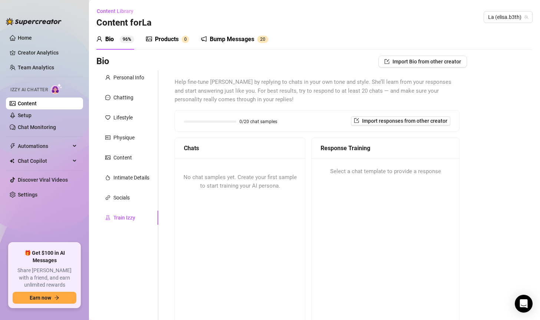
click at [421, 177] on div "Select a chat template to provide a response" at bounding box center [386, 171] width 148 height 27
click at [370, 162] on div "Select a chat template to provide a response" at bounding box center [386, 171] width 148 height 27
click at [365, 172] on span "Select a chat template to provide a response" at bounding box center [385, 171] width 111 height 9
drag, startPoint x: 203, startPoint y: 182, endPoint x: 203, endPoint y: 177, distance: 4.8
click at [203, 181] on div "No chat samples yet. Create your first sample to start training your AI persona." at bounding box center [240, 181] width 130 height 47
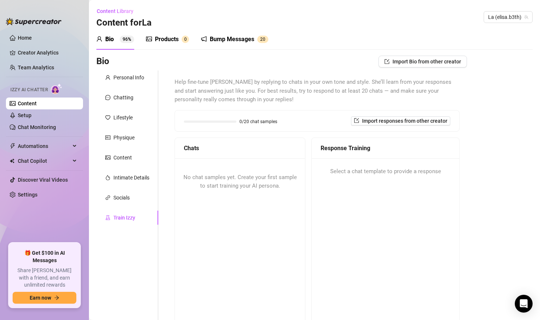
click at [203, 175] on span "No chat samples yet. Create your first sample to start training your AI persona." at bounding box center [239, 182] width 113 height 16
click at [482, 165] on div "Bio Import Bio from other creator Personal Info Chatting Lifestyle Physique Con…" at bounding box center [314, 214] width 436 height 317
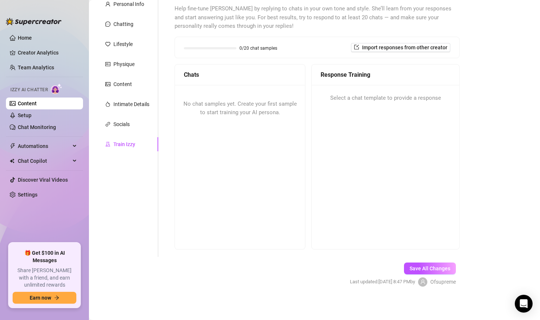
scroll to position [75, 0]
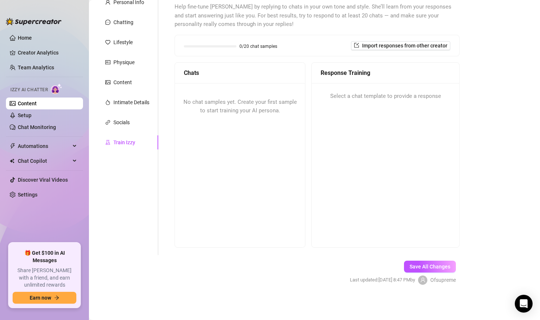
click at [222, 107] on span "No chat samples yet. Create your first sample to start training your AI persona." at bounding box center [239, 107] width 113 height 16
click at [222, 104] on span "No chat samples yet. Create your first sample to start training your AI persona." at bounding box center [239, 107] width 113 height 16
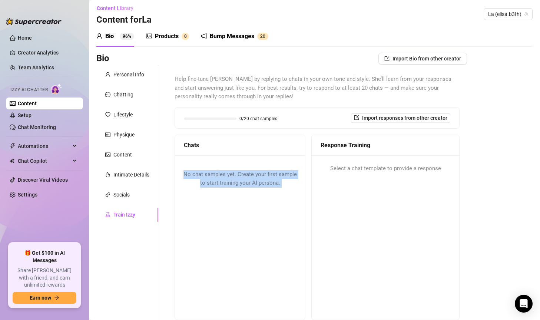
scroll to position [0, 0]
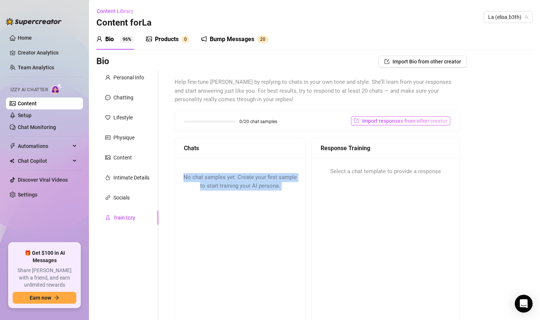
click at [394, 120] on span "Import responses from other creator" at bounding box center [404, 121] width 85 height 6
click at [389, 141] on input "search" at bounding box center [392, 140] width 59 height 11
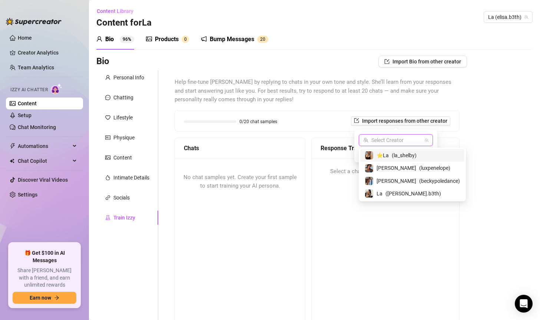
click at [489, 116] on div "Bio Import Bio from other creator Personal Info Chatting Lifestyle Physique Con…" at bounding box center [314, 214] width 436 height 317
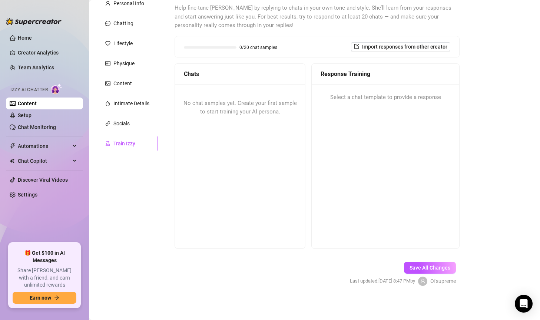
scroll to position [75, 0]
click at [432, 266] on span "Save All Changes" at bounding box center [430, 267] width 41 height 6
drag, startPoint x: 501, startPoint y: 150, endPoint x: 474, endPoint y: 132, distance: 32.7
click at [501, 150] on div "Bio Import Bio from other creator Personal Info Chatting Lifestyle Physique Con…" at bounding box center [314, 138] width 436 height 317
click at [338, 99] on span "Select a chat template to provide a response" at bounding box center [385, 96] width 111 height 9
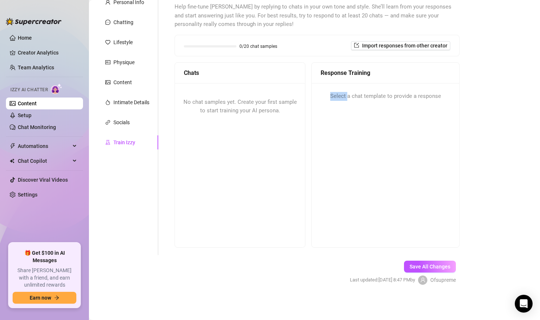
click at [338, 98] on span "Select a chat template to provide a response" at bounding box center [385, 96] width 111 height 9
click at [338, 97] on span "Select a chat template to provide a response" at bounding box center [385, 96] width 111 height 9
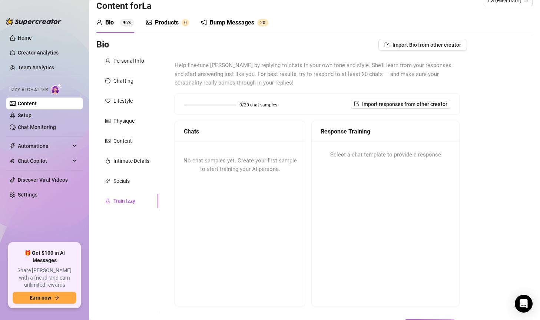
scroll to position [0, 0]
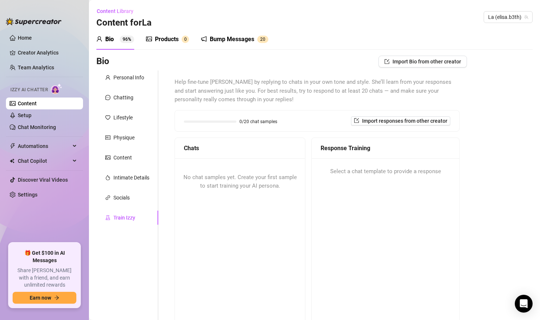
click at [160, 37] on div "Products" at bounding box center [167, 39] width 24 height 9
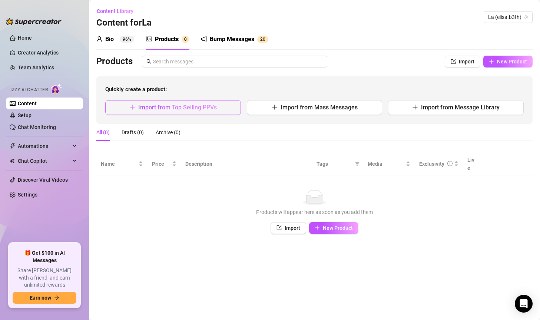
click at [157, 113] on button "Import from Top Selling PPVs" at bounding box center [173, 107] width 136 height 15
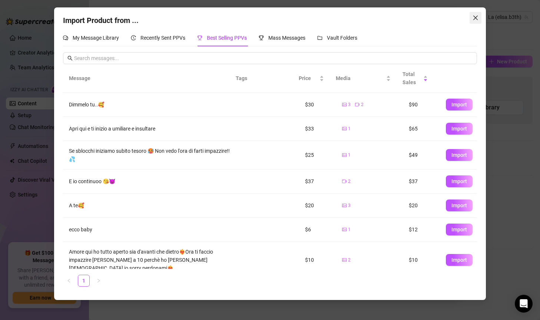
click at [479, 14] on button "Close" at bounding box center [476, 18] width 12 height 12
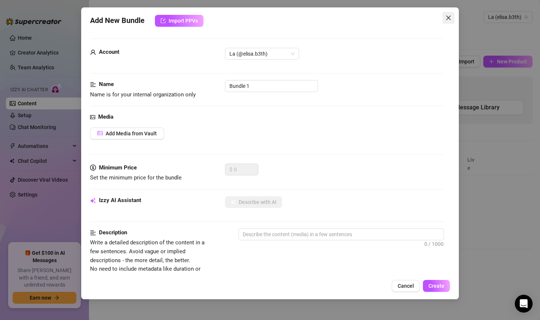
click at [448, 15] on icon "close" at bounding box center [449, 18] width 6 height 6
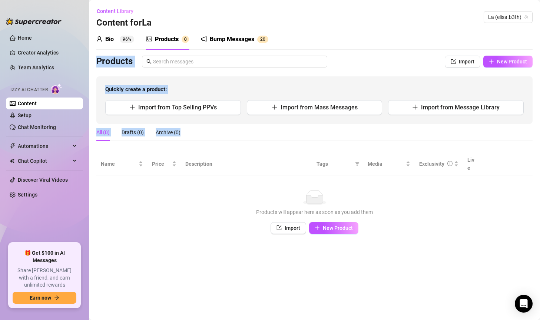
drag, startPoint x: 94, startPoint y: 58, endPoint x: 535, endPoint y: 162, distance: 453.5
click at [535, 162] on main "Content Library Content for La La (elisa.b3th) Bio 96% Products 0 Bump Messages…" at bounding box center [314, 160] width 451 height 320
click at [367, 85] on div "Quickly create a product: Import from Top Selling PPVs Import from Mass Message…" at bounding box center [314, 99] width 436 height 47
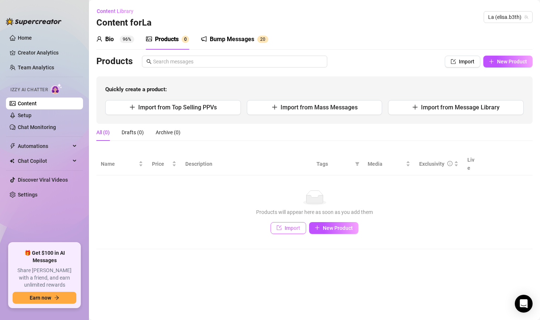
click at [274, 225] on button "Import" at bounding box center [289, 228] width 36 height 12
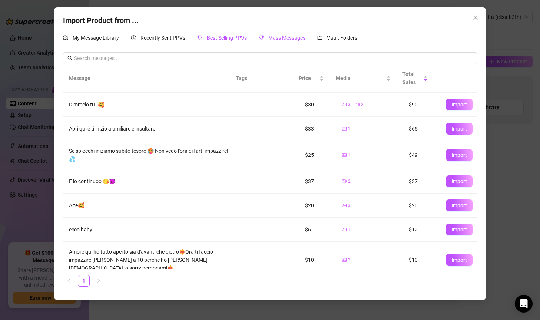
click at [268, 39] on div "Mass Messages" at bounding box center [282, 38] width 47 height 8
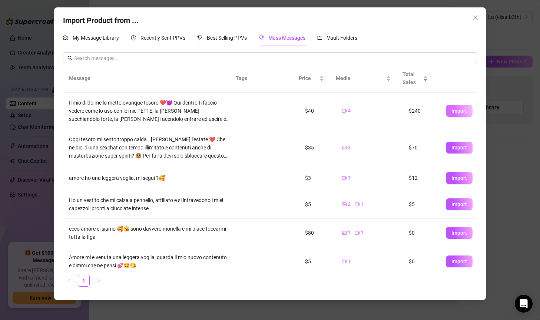
click at [455, 111] on span "Import" at bounding box center [460, 111] width 16 height 6
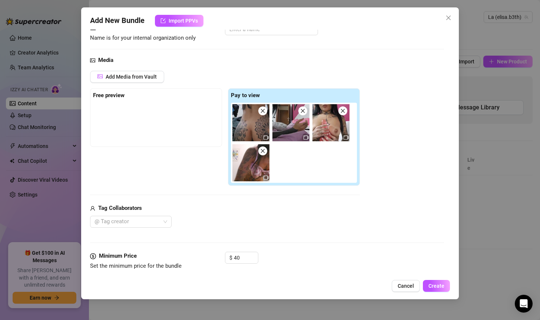
scroll to position [148, 0]
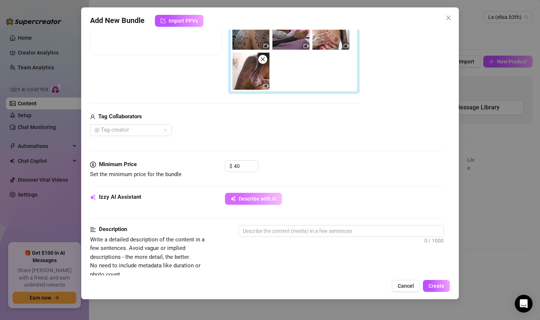
drag, startPoint x: 252, startPoint y: 204, endPoint x: 253, endPoint y: 200, distance: 4.3
click at [252, 204] on button "Describe with AI" at bounding box center [253, 199] width 57 height 12
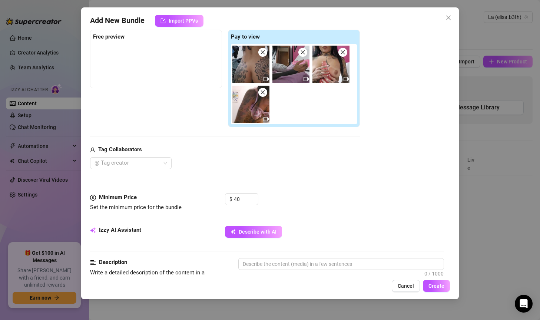
scroll to position [0, 0]
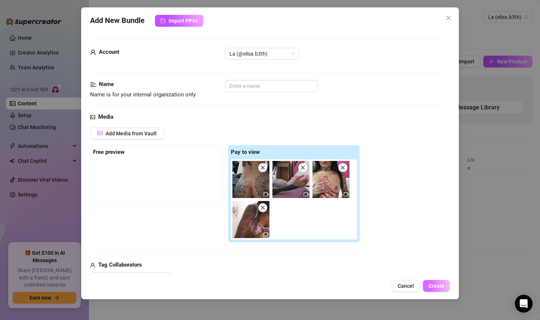
click at [440, 281] on button "Create" at bounding box center [436, 286] width 27 height 12
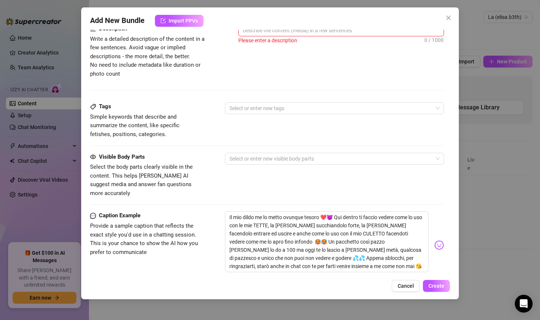
scroll to position [185, 0]
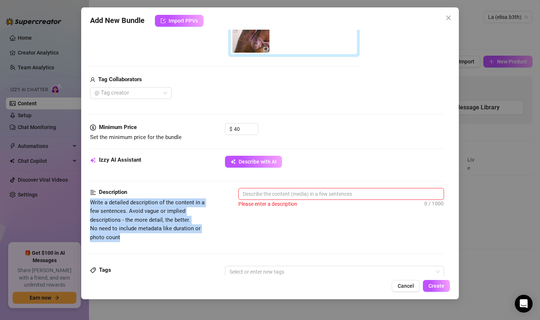
drag, startPoint x: 91, startPoint y: 202, endPoint x: 149, endPoint y: 238, distance: 67.9
click at [149, 238] on span "Write a detailed description of the content in a few sentences. Avoid vague or …" at bounding box center [152, 220] width 125 height 44
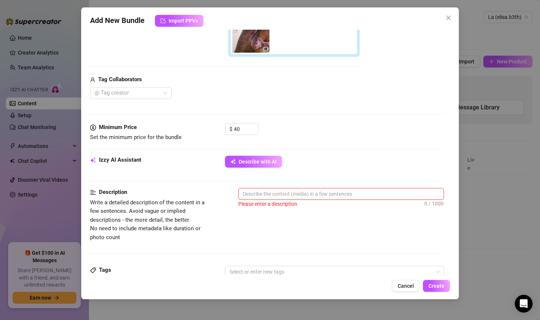
click at [382, 156] on div "Describe with AI" at bounding box center [334, 162] width 219 height 12
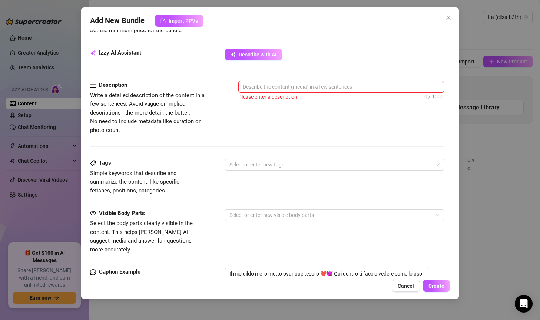
scroll to position [371, 0]
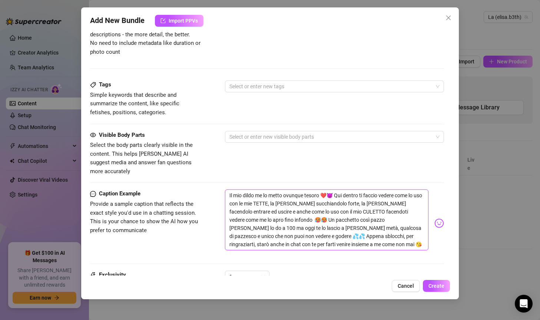
drag, startPoint x: 229, startPoint y: 184, endPoint x: 393, endPoint y: 238, distance: 173.3
click at [393, 238] on textarea "Il mio dildo me lo metto ovunque tesoro ❤️😈 Qui dentro ti faccio vedere come lo…" at bounding box center [327, 219] width 204 height 61
click at [371, 103] on div "Tags Simple keywords that describe and summarize the content, like specific fet…" at bounding box center [267, 98] width 354 height 36
click at [291, 135] on div at bounding box center [331, 137] width 209 height 10
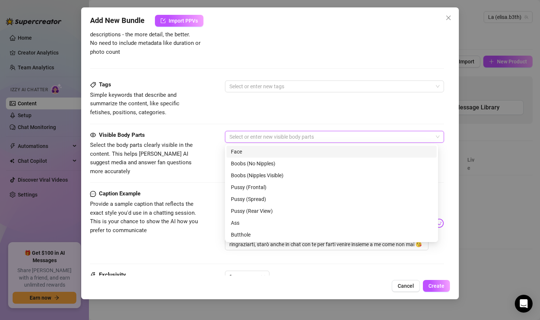
click at [292, 135] on div at bounding box center [331, 137] width 209 height 10
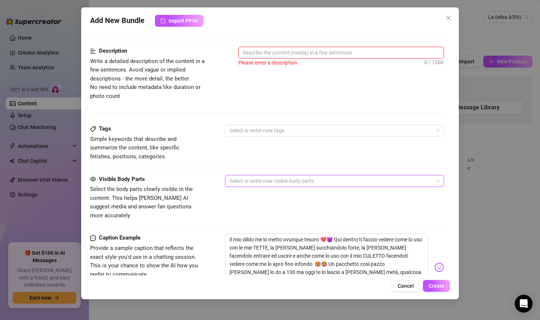
scroll to position [259, 0]
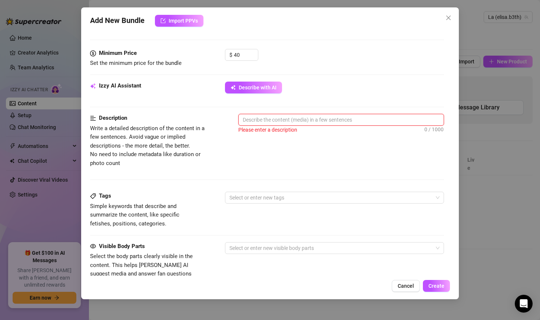
click at [272, 117] on textarea at bounding box center [341, 119] width 205 height 11
paste textarea "Entra nel mio mondo più audace: un set esclusivo in cui gioco con il mio toy fi…"
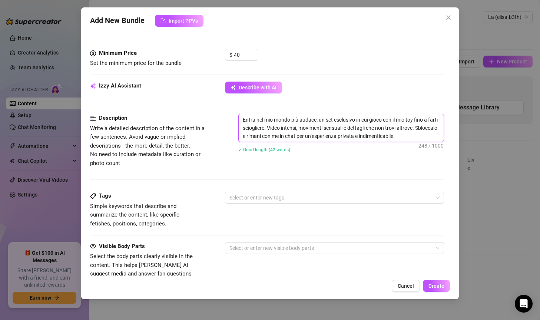
scroll to position [0, 0]
click at [439, 286] on span "Create" at bounding box center [437, 286] width 16 height 6
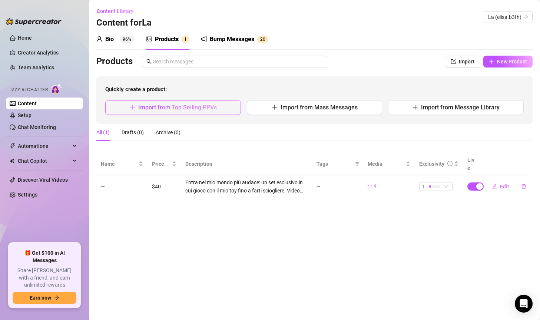
click at [196, 109] on span "Import from Top Selling PPVs" at bounding box center [177, 107] width 79 height 7
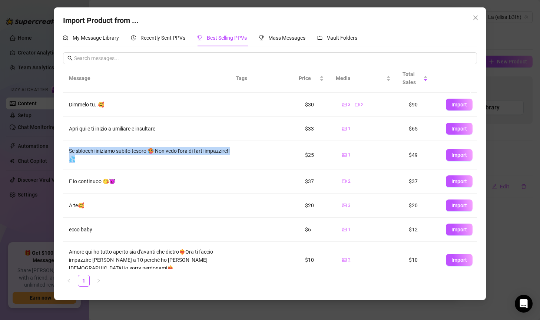
drag, startPoint x: 69, startPoint y: 149, endPoint x: 116, endPoint y: 157, distance: 48.0
click at [116, 157] on div "Se sblocchi iniziamo subito tesoro 🥵 Non vedo l'ora di farti impazzire!! 💦" at bounding box center [150, 155] width 162 height 16
click at [282, 36] on span "Mass Messages" at bounding box center [286, 38] width 37 height 6
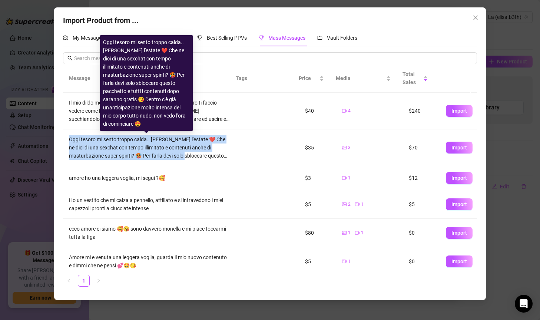
drag, startPoint x: 69, startPoint y: 137, endPoint x: 214, endPoint y: 156, distance: 145.8
click at [214, 156] on div "Oggi tesoro mi sento troppo calda.. [PERSON_NAME] l'estate ❤️ Che ne dici di un…" at bounding box center [150, 147] width 162 height 24
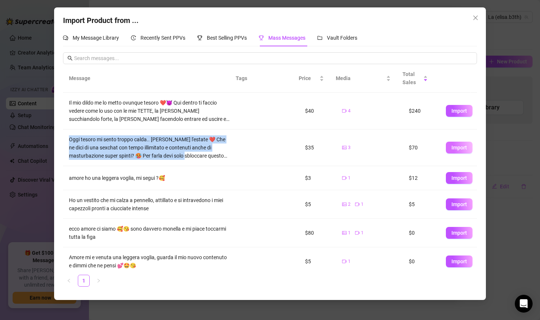
click at [452, 145] on span "Import" at bounding box center [460, 148] width 16 height 6
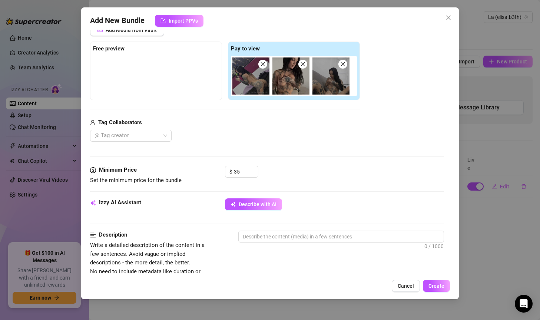
scroll to position [111, 0]
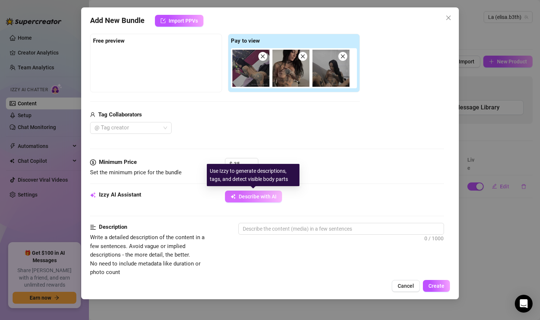
click at [246, 194] on span "Describe with AI" at bounding box center [258, 197] width 38 height 6
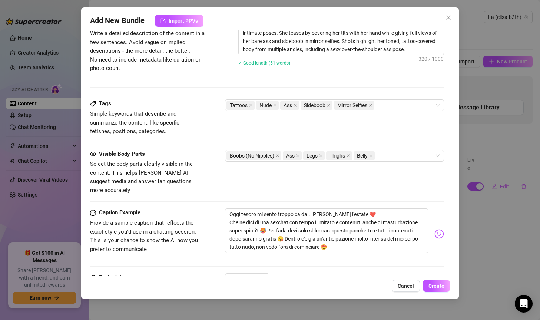
scroll to position [334, 0]
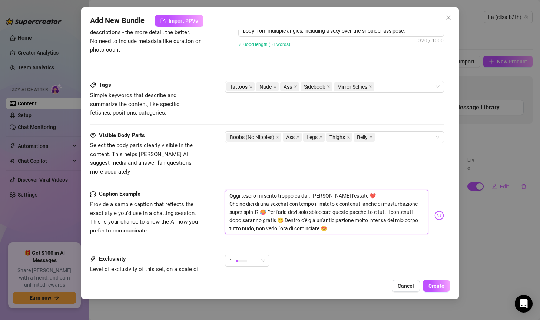
drag, startPoint x: 312, startPoint y: 186, endPoint x: 343, endPoint y: 186, distance: 31.1
click at [343, 190] on textarea "Oggi tesoro mi sento troppo calda.. [PERSON_NAME] l'estate ❤️ Che ne dici di un…" at bounding box center [327, 212] width 204 height 44
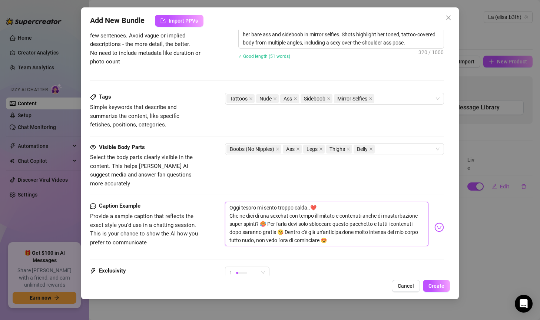
scroll to position [211, 0]
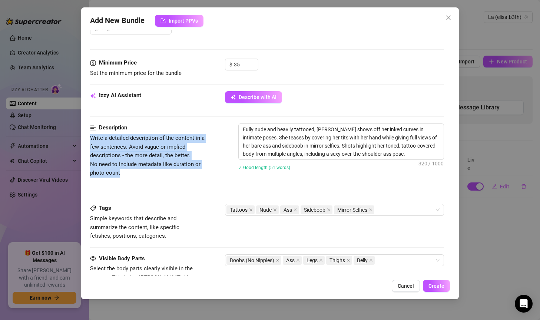
drag, startPoint x: 90, startPoint y: 136, endPoint x: 133, endPoint y: 172, distance: 55.8
click at [133, 172] on span "Write a detailed description of the content in a few sentences. Avoid vague or …" at bounding box center [152, 156] width 125 height 44
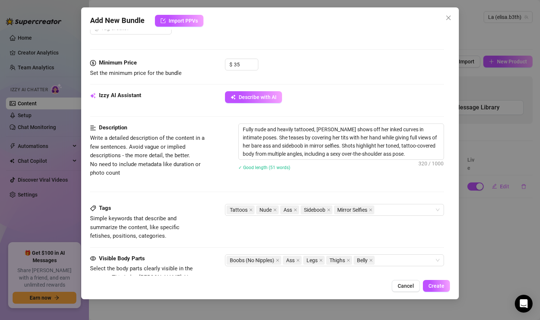
drag, startPoint x: 116, startPoint y: 156, endPoint x: 99, endPoint y: 124, distance: 36.1
click at [99, 124] on strong "Description" at bounding box center [113, 127] width 28 height 7
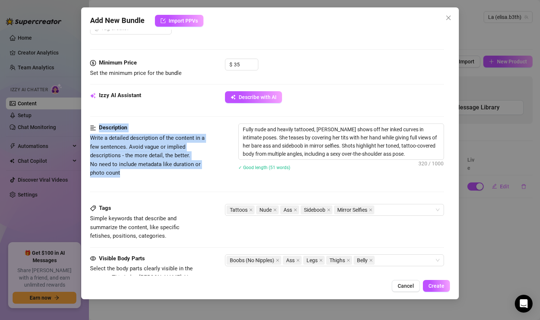
drag, startPoint x: 98, startPoint y: 125, endPoint x: 143, endPoint y: 177, distance: 69.1
click at [143, 177] on div "Description Write a detailed description of the content in a few sentences. Avo…" at bounding box center [152, 150] width 125 height 54
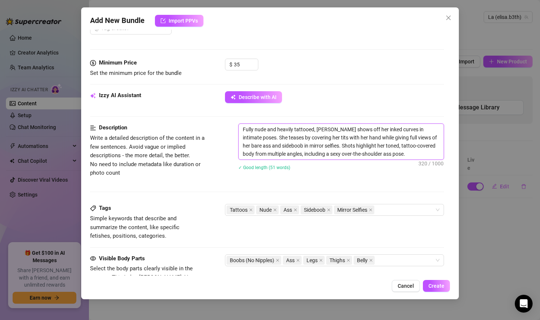
click at [374, 152] on textarea "Fully nude and heavily tattooed, [PERSON_NAME] shows off her inked curves in in…" at bounding box center [341, 142] width 205 height 36
drag, startPoint x: 242, startPoint y: 129, endPoint x: 431, endPoint y: 163, distance: 192.1
click at [431, 163] on div "Fully nude and heavily tattooed, [PERSON_NAME] shows off her inked curves in in…" at bounding box center [341, 151] width 206 height 56
click at [411, 182] on div "Description Write a detailed description of the content in a few sentences. Avo…" at bounding box center [267, 163] width 354 height 80
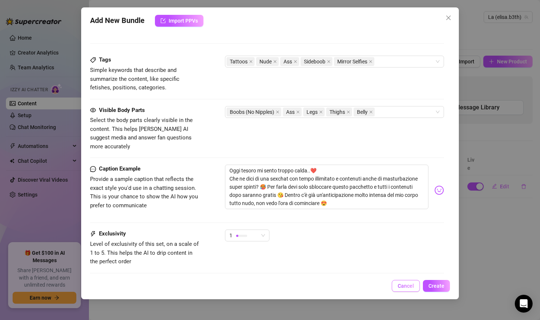
click at [405, 281] on button "Cancel" at bounding box center [406, 286] width 28 height 12
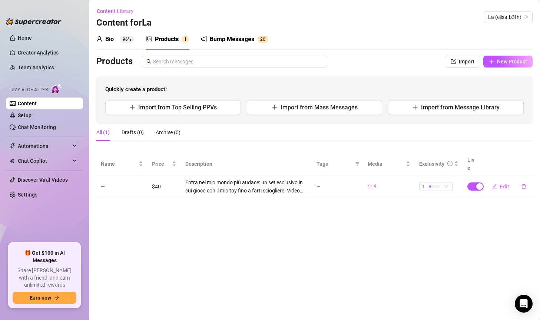
click at [220, 40] on div "Bump Messages" at bounding box center [232, 39] width 44 height 9
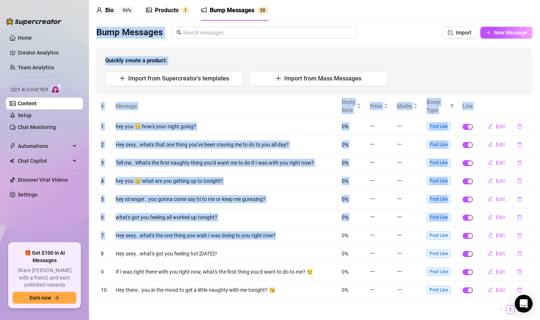
scroll to position [51, 0]
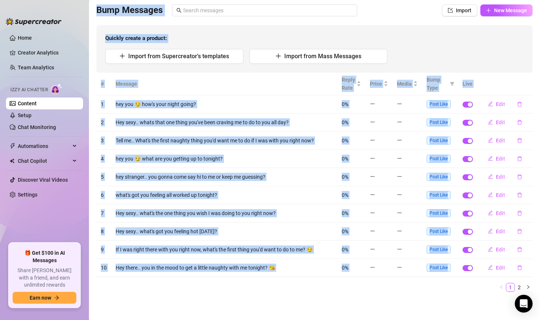
drag, startPoint x: 92, startPoint y: 62, endPoint x: 328, endPoint y: 298, distance: 334.2
click at [328, 298] on main "Content Library Content for La La (elisa.b3th) Bio 96% Products 1 Bump Messages…" at bounding box center [314, 134] width 451 height 371
click at [454, 39] on span "Quickly create a product:" at bounding box center [314, 38] width 419 height 9
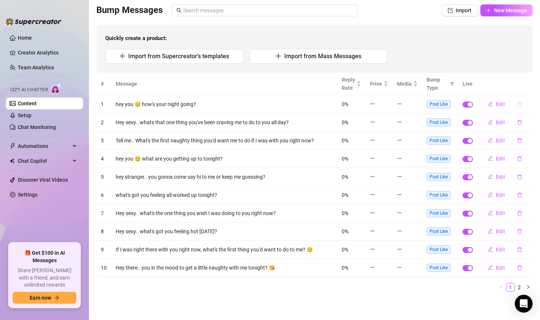
click at [516, 106] on button "button" at bounding box center [519, 104] width 17 height 12
click at [431, 105] on span "Post Like" at bounding box center [439, 104] width 24 height 8
click at [424, 50] on div "Import from Supercreator's templates Import from Mass Messages" at bounding box center [314, 56] width 419 height 15
